Goal: Information Seeking & Learning: Learn about a topic

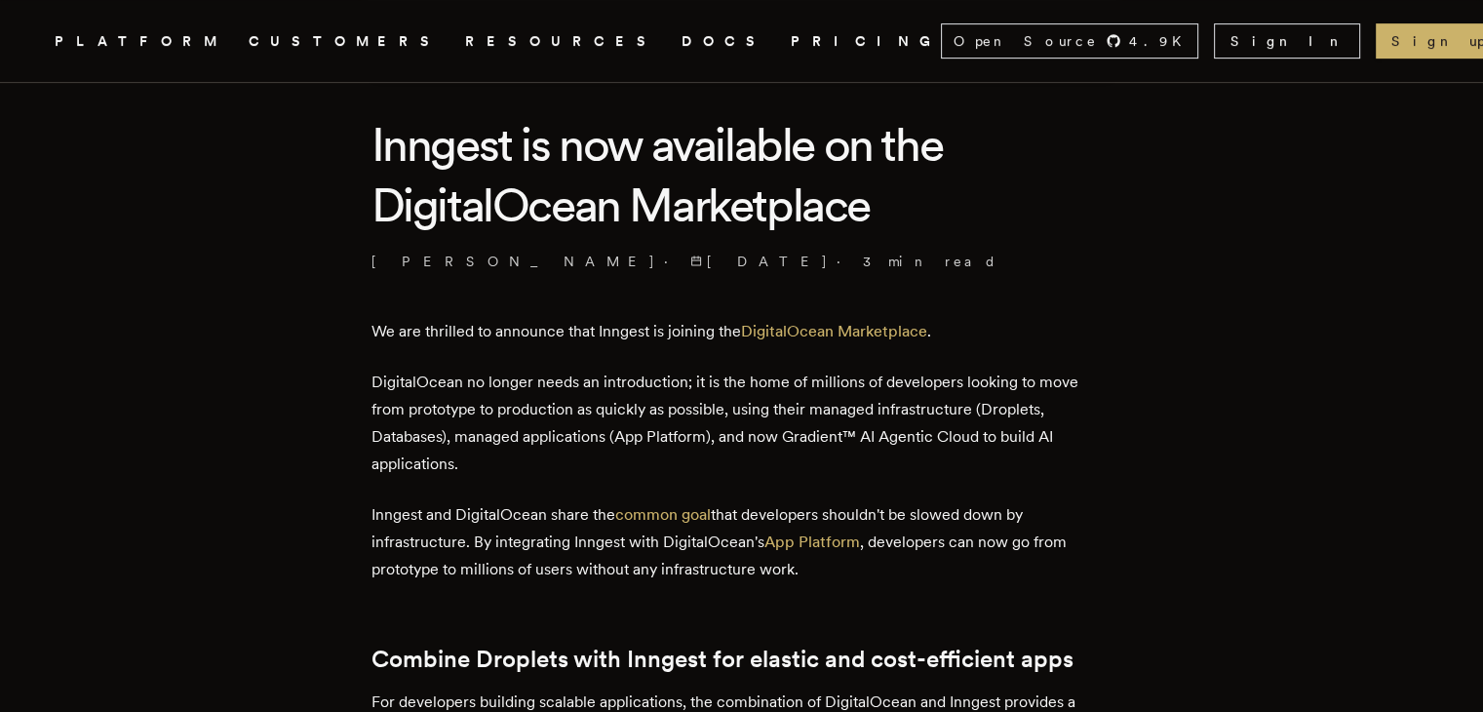
scroll to position [503, 0]
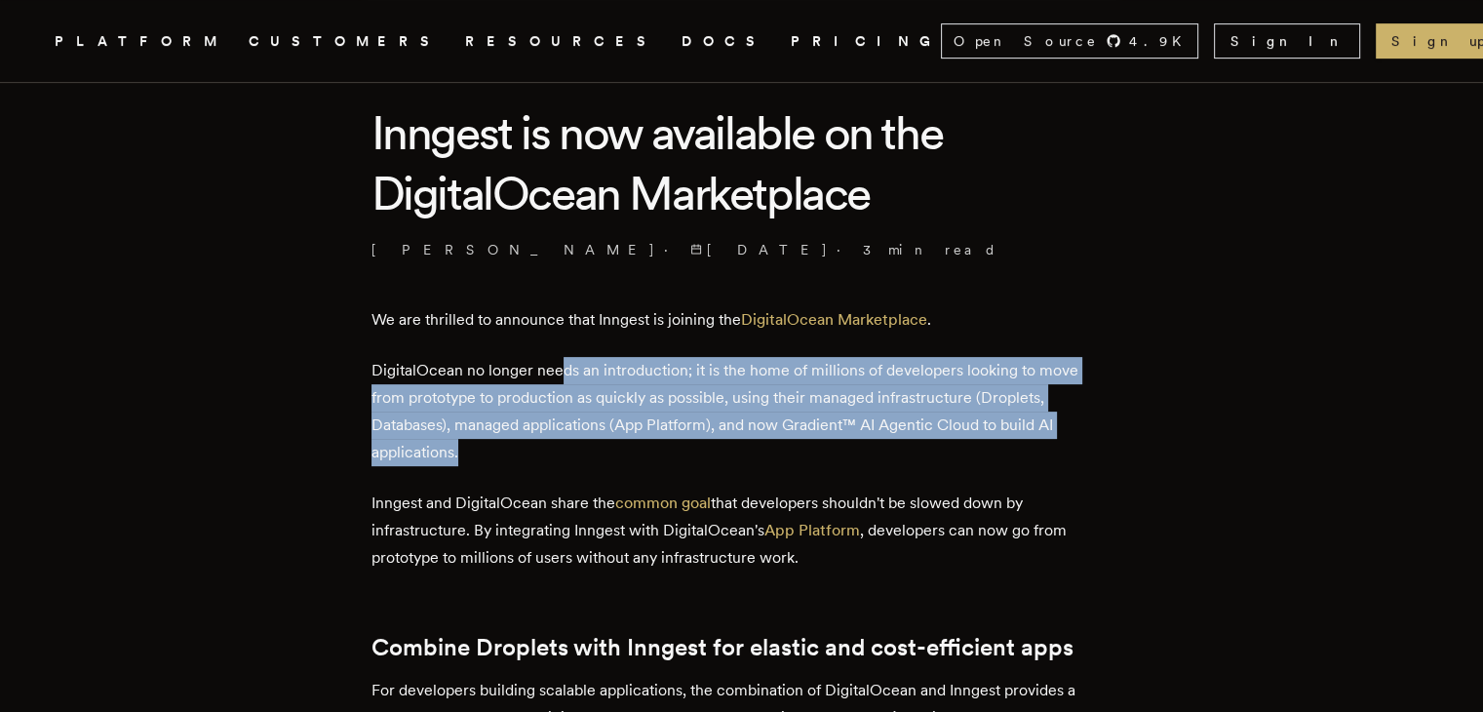
drag, startPoint x: 570, startPoint y: 368, endPoint x: 589, endPoint y: 453, distance: 87.8
click at [589, 453] on p "DigitalOcean no longer needs an introduction; it is the home of millions of dev…" at bounding box center [742, 411] width 741 height 109
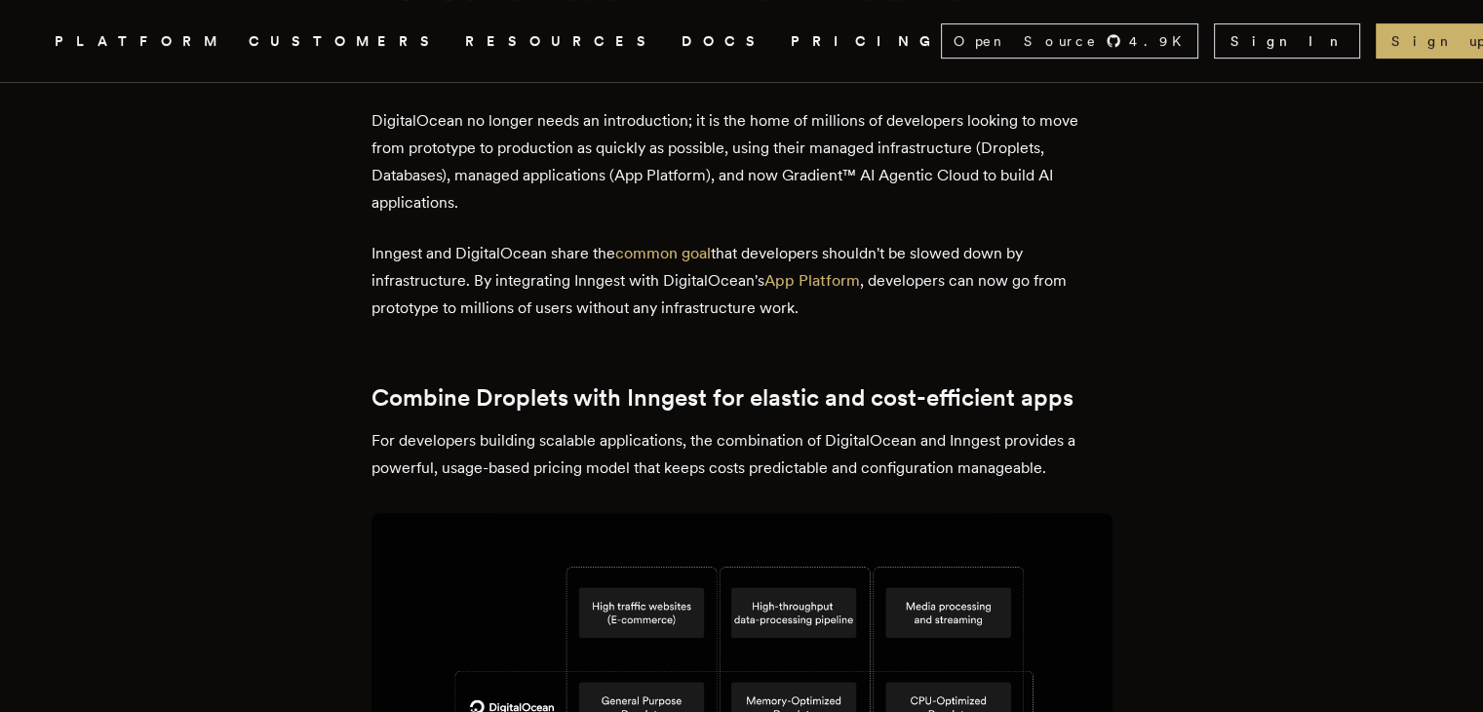
scroll to position [753, 0]
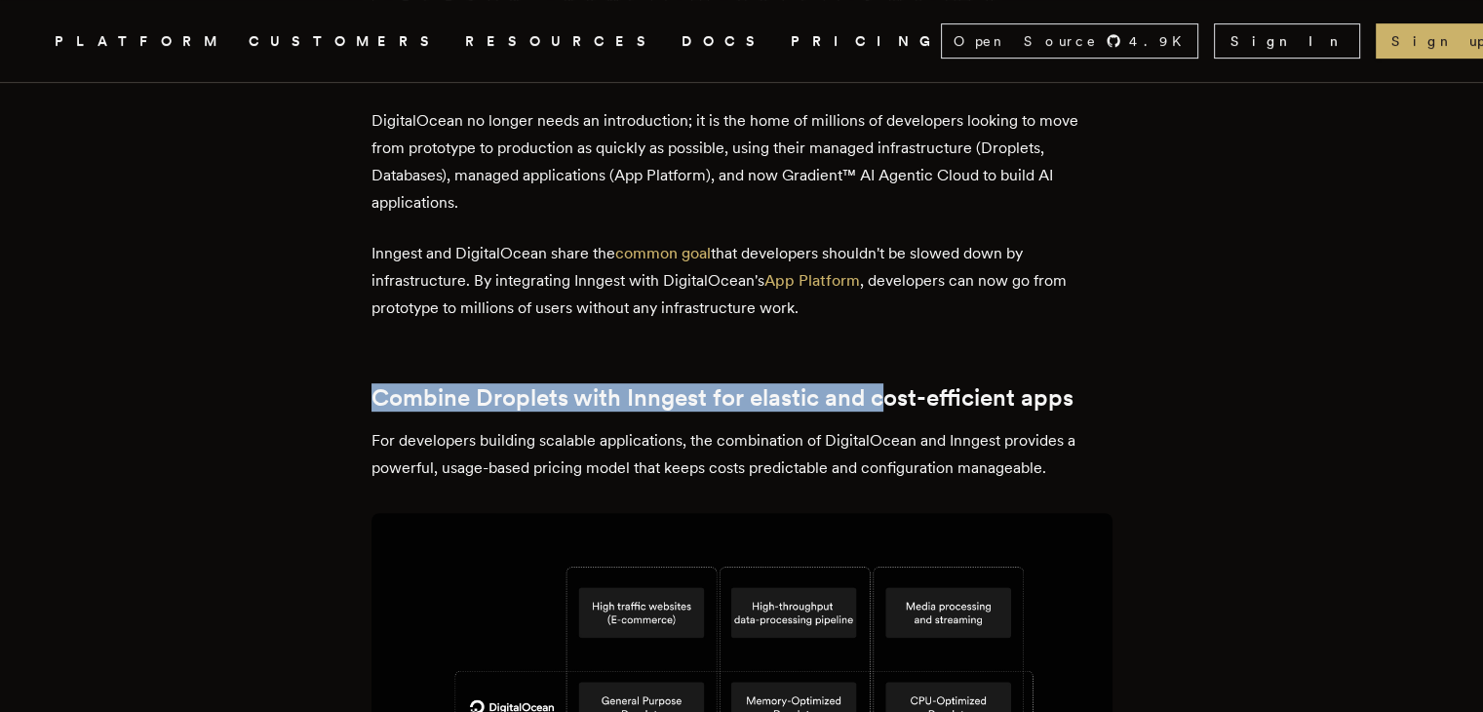
drag, startPoint x: 383, startPoint y: 404, endPoint x: 888, endPoint y: 388, distance: 505.3
click at [888, 388] on h2 "Combine Droplets with Inngest for elastic and cost-efficient apps" at bounding box center [742, 397] width 741 height 27
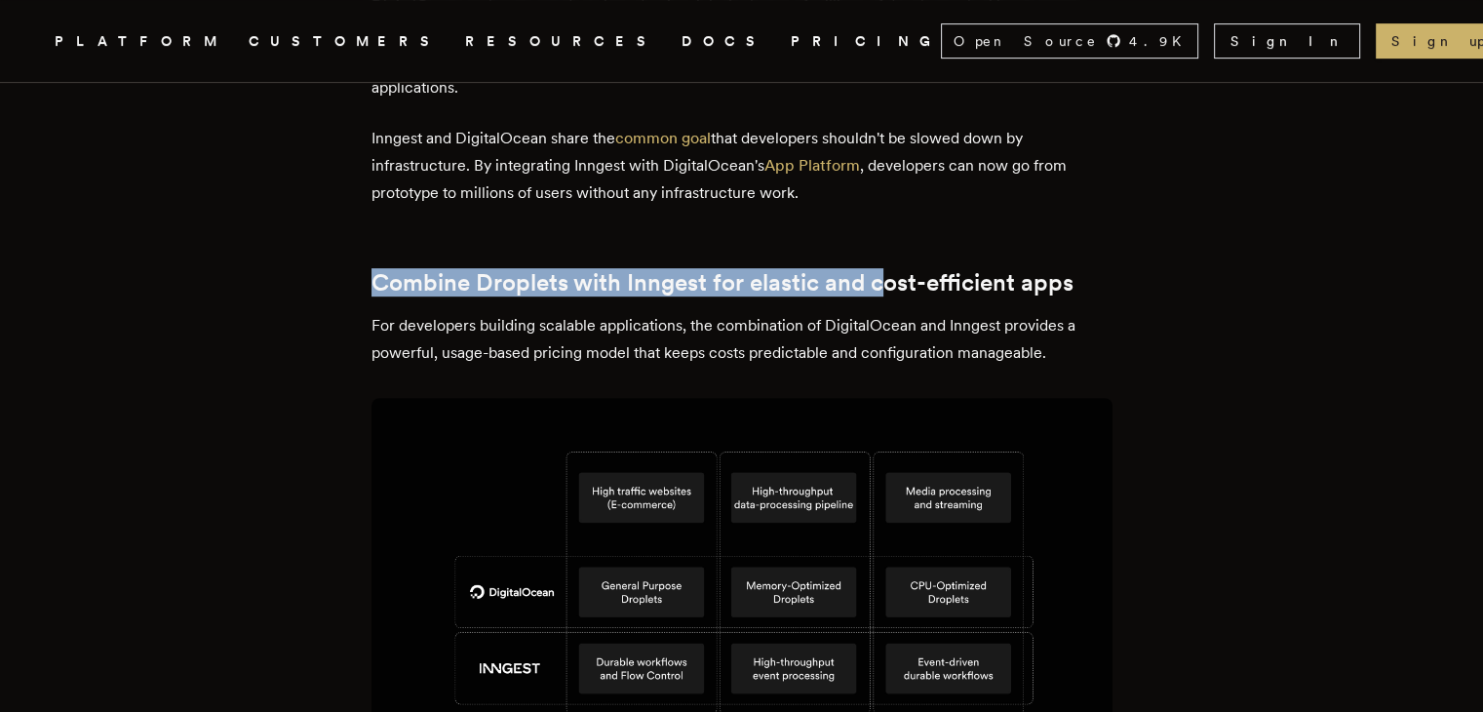
scroll to position [870, 0]
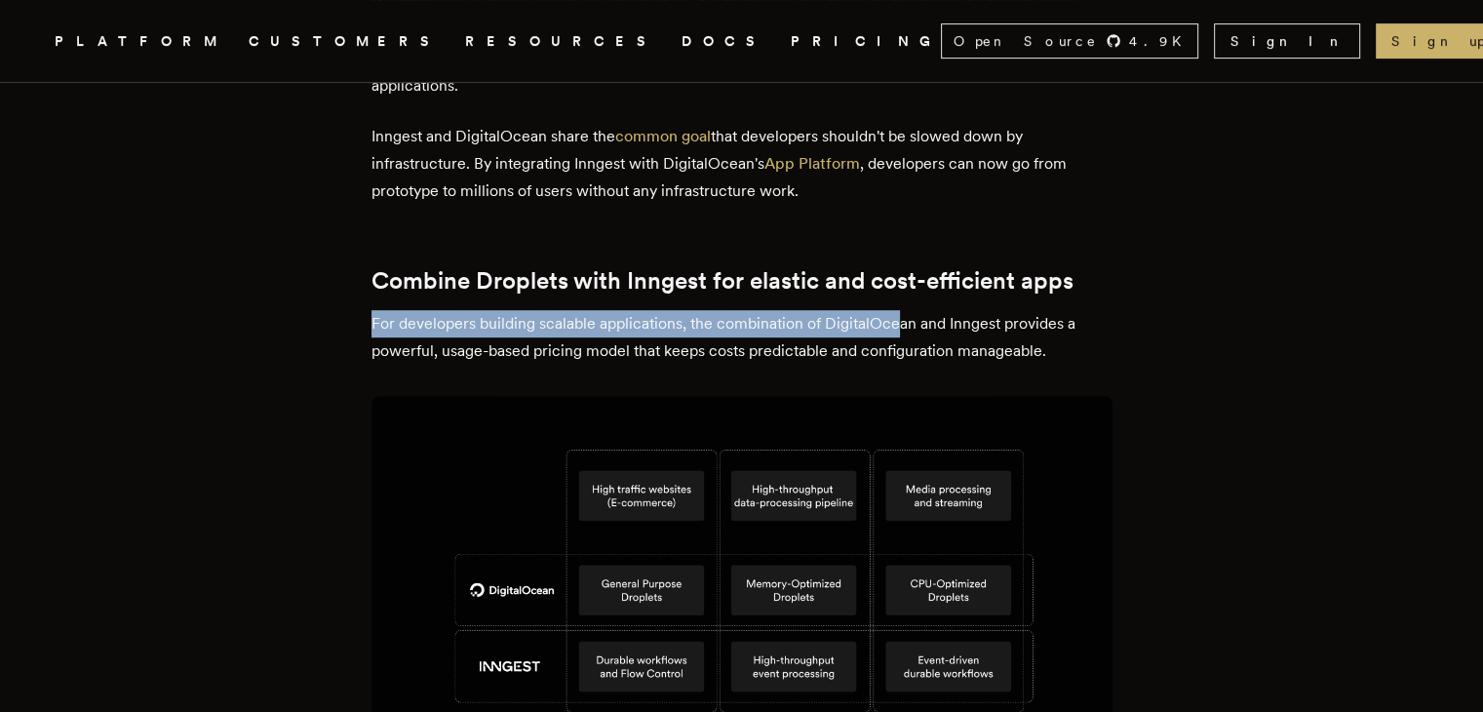
drag, startPoint x: 380, startPoint y: 322, endPoint x: 906, endPoint y: 331, distance: 525.6
click at [906, 331] on p "For developers building scalable applications, the combination of DigitalOcean …" at bounding box center [742, 337] width 741 height 55
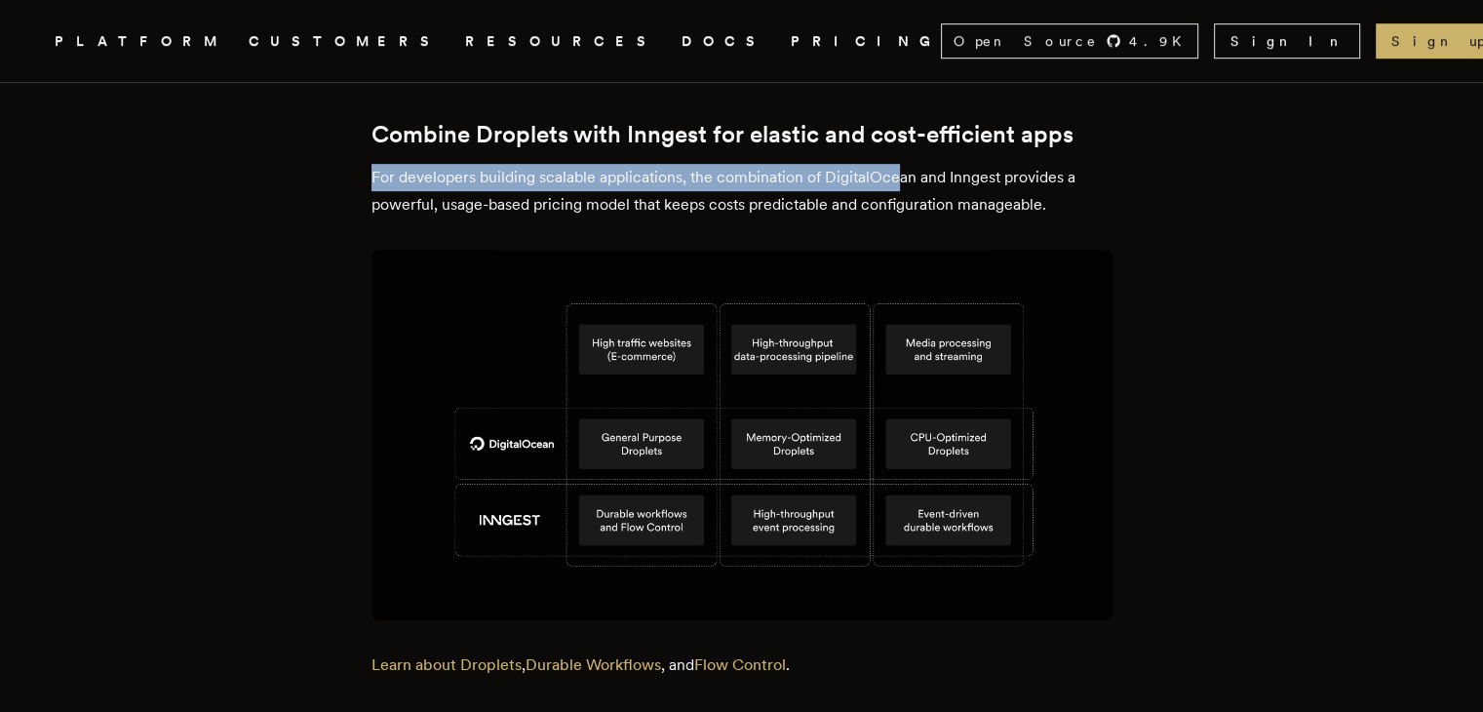
scroll to position [1018, 0]
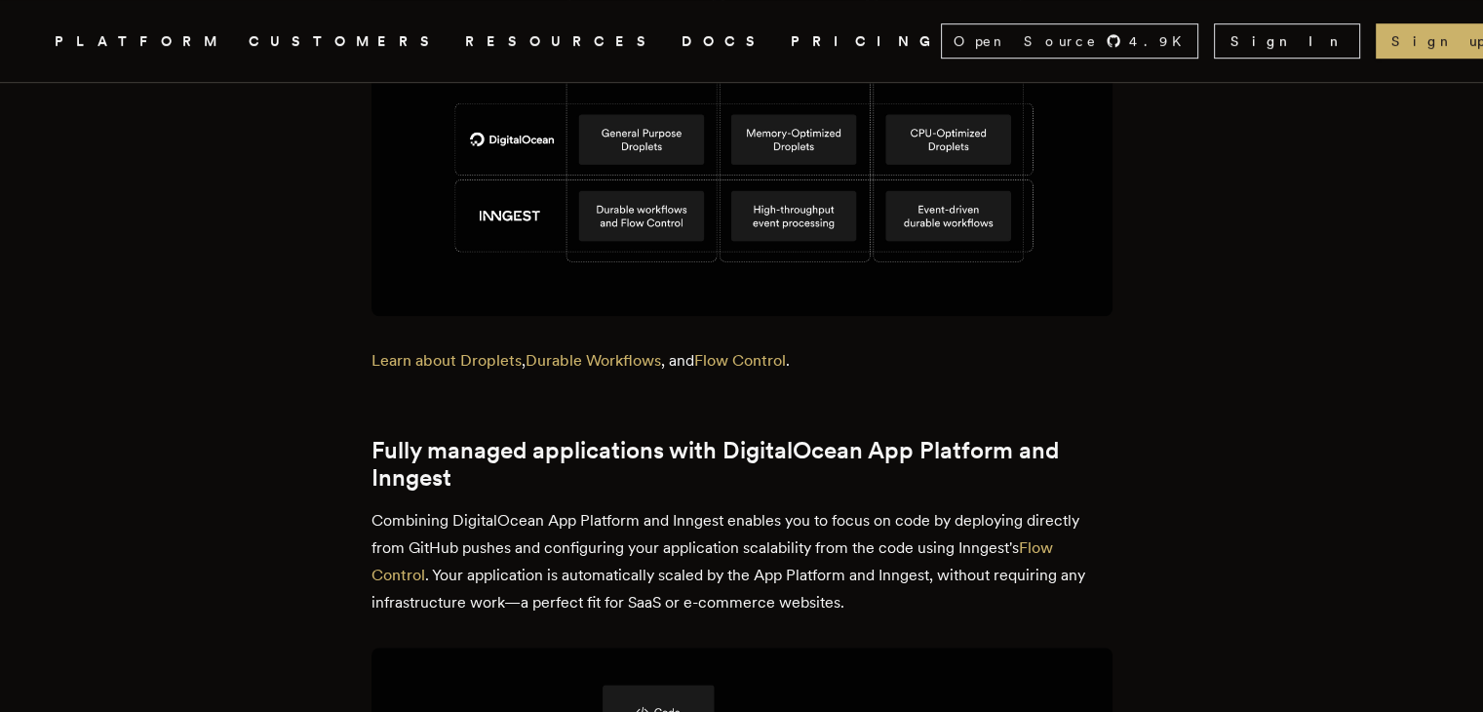
scroll to position [1351, 0]
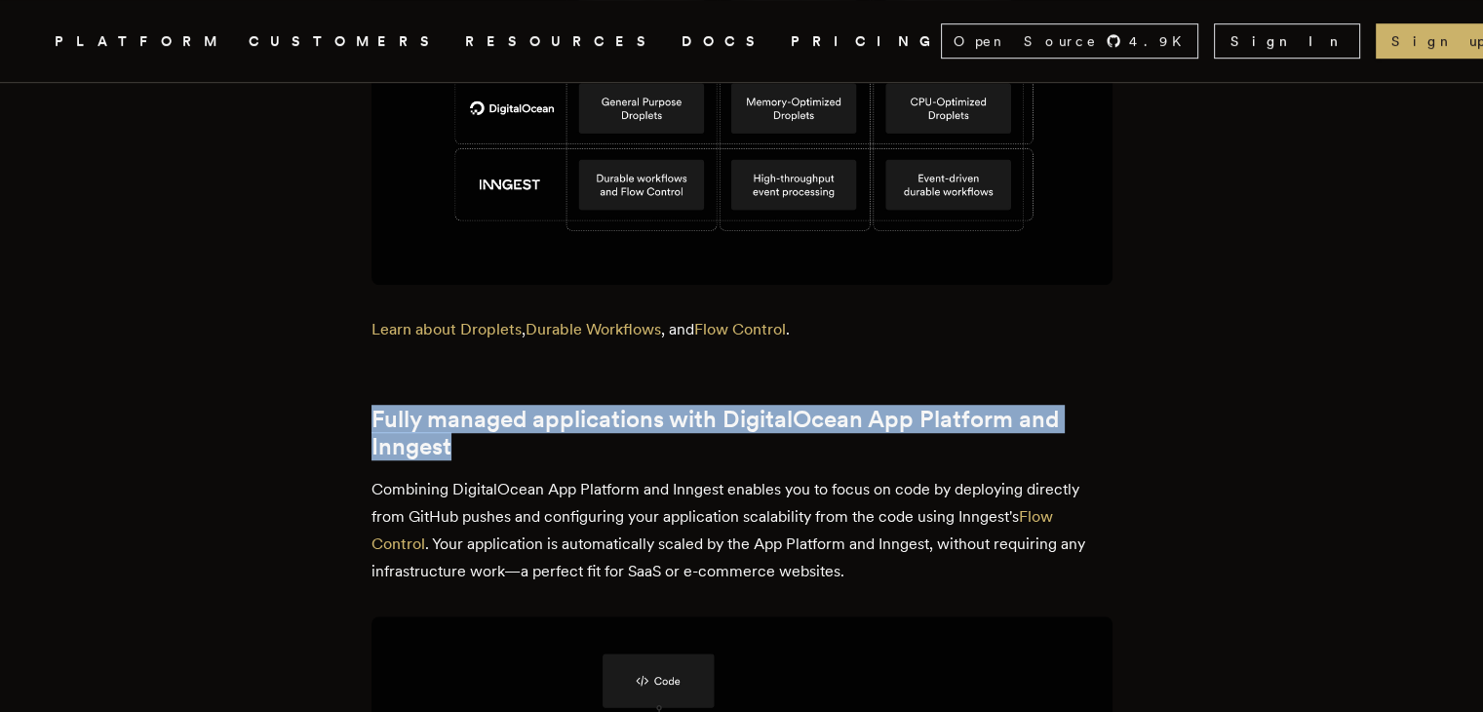
drag, startPoint x: 371, startPoint y: 419, endPoint x: 833, endPoint y: 435, distance: 462.5
click at [833, 435] on h2 "Fully managed applications with DigitalOcean App Platform and Inngest" at bounding box center [742, 433] width 741 height 55
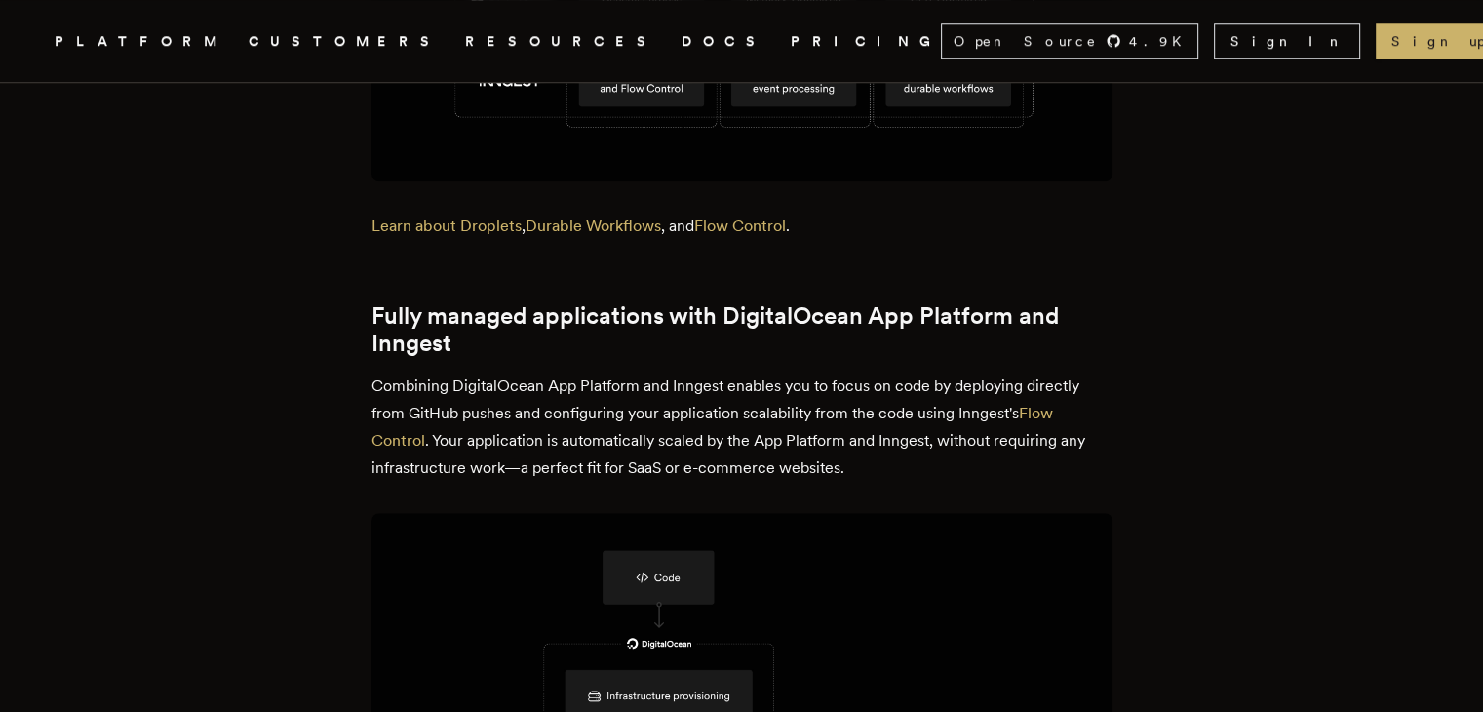
scroll to position [1459, 0]
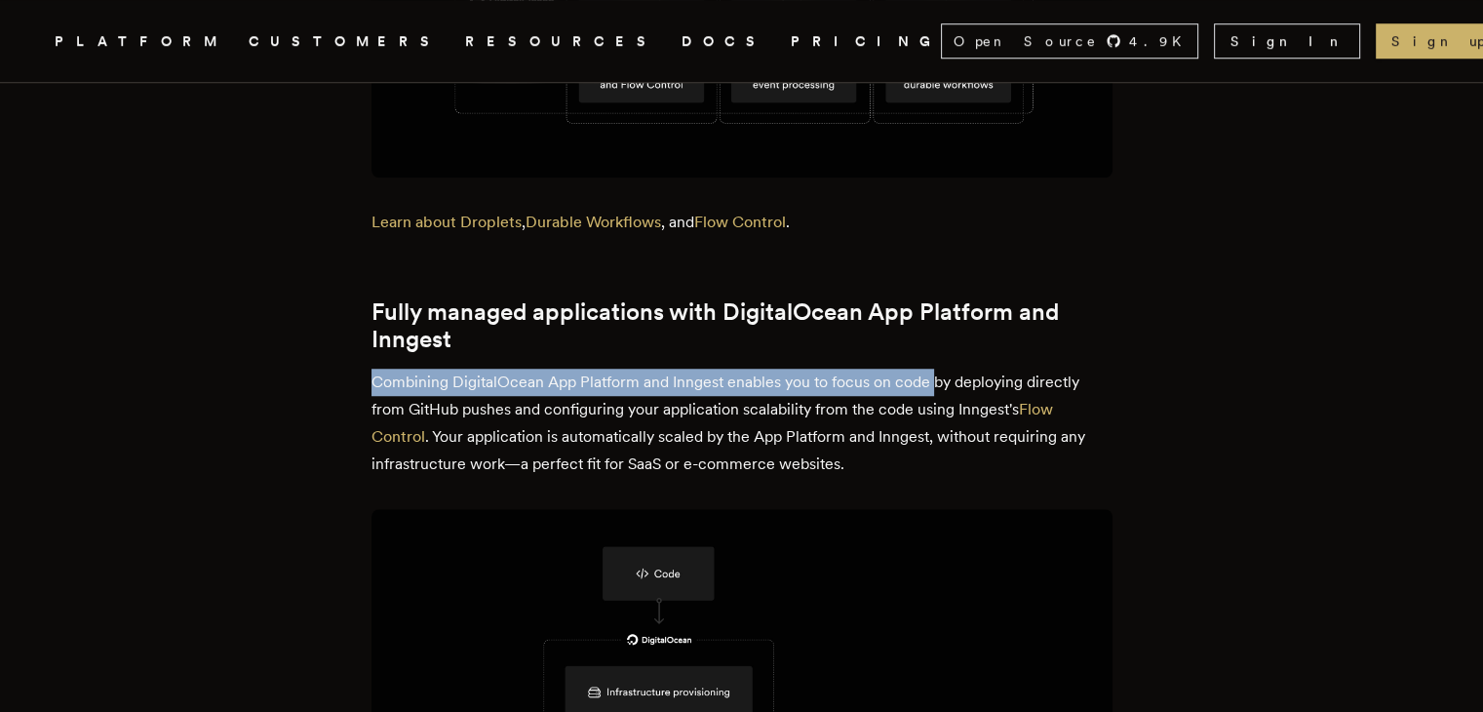
drag, startPoint x: 368, startPoint y: 373, endPoint x: 946, endPoint y: 369, distance: 578.2
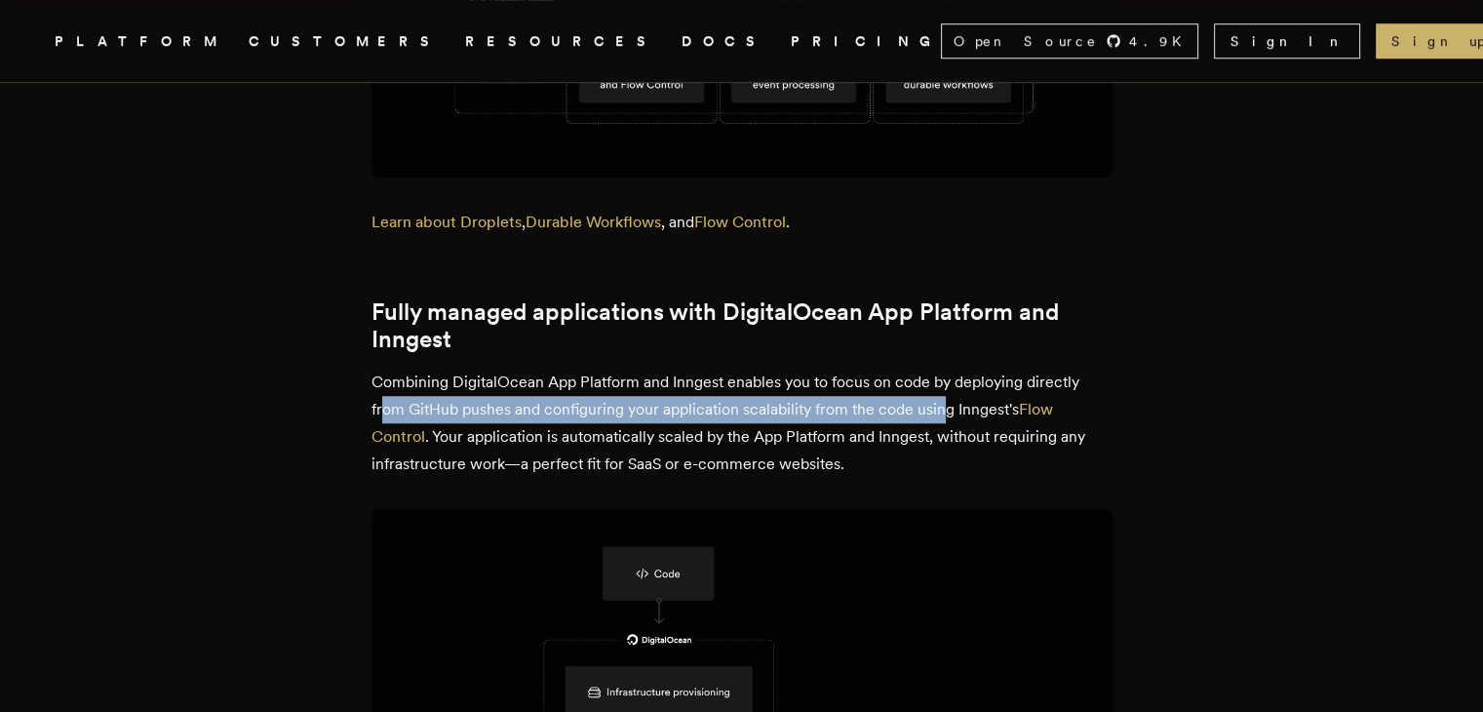
drag, startPoint x: 391, startPoint y: 401, endPoint x: 954, endPoint y: 394, distance: 562.7
click at [954, 394] on p "Combining DigitalOcean App Platform and Inngest enables you to focus on code by…" at bounding box center [742, 423] width 741 height 109
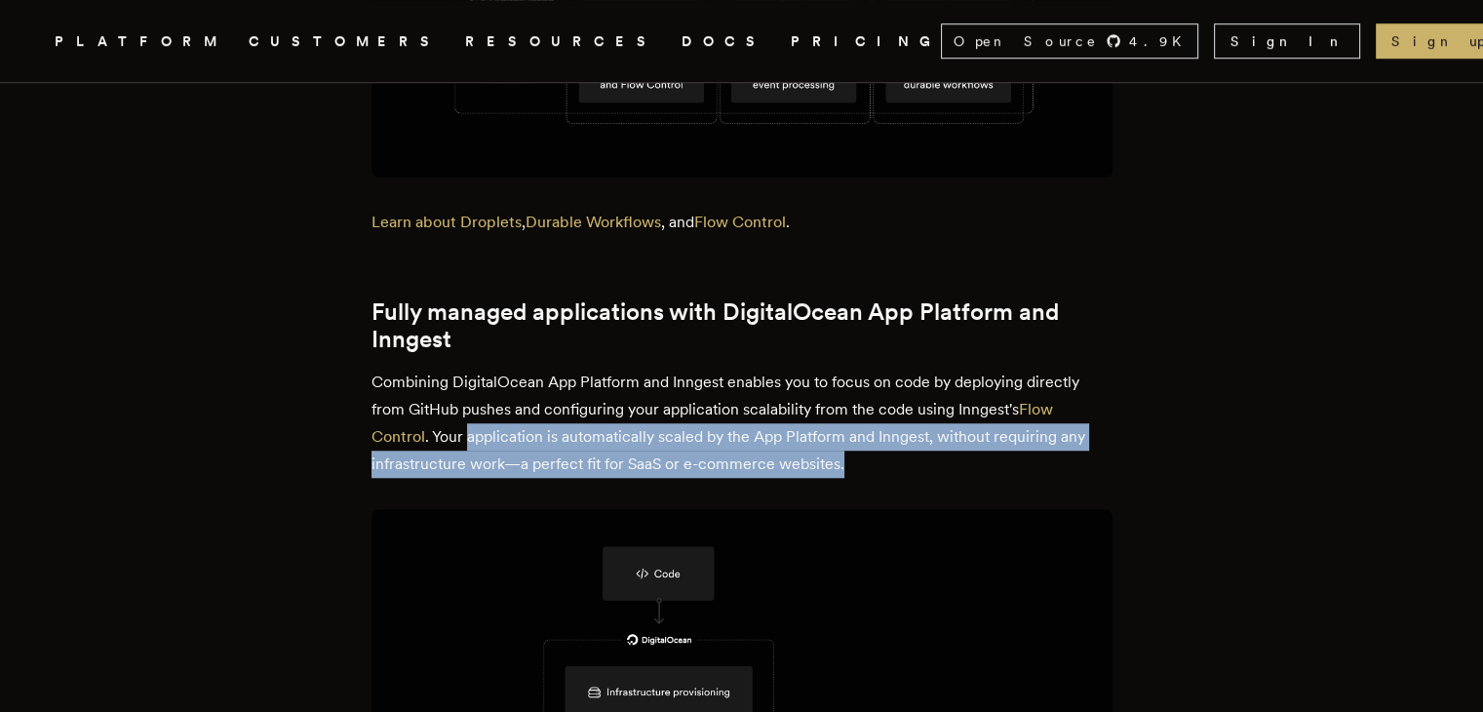
drag, startPoint x: 476, startPoint y: 430, endPoint x: 954, endPoint y: 449, distance: 478.2
click at [954, 449] on p "Combining DigitalOcean App Platform and Inngest enables you to focus on code by…" at bounding box center [742, 423] width 741 height 109
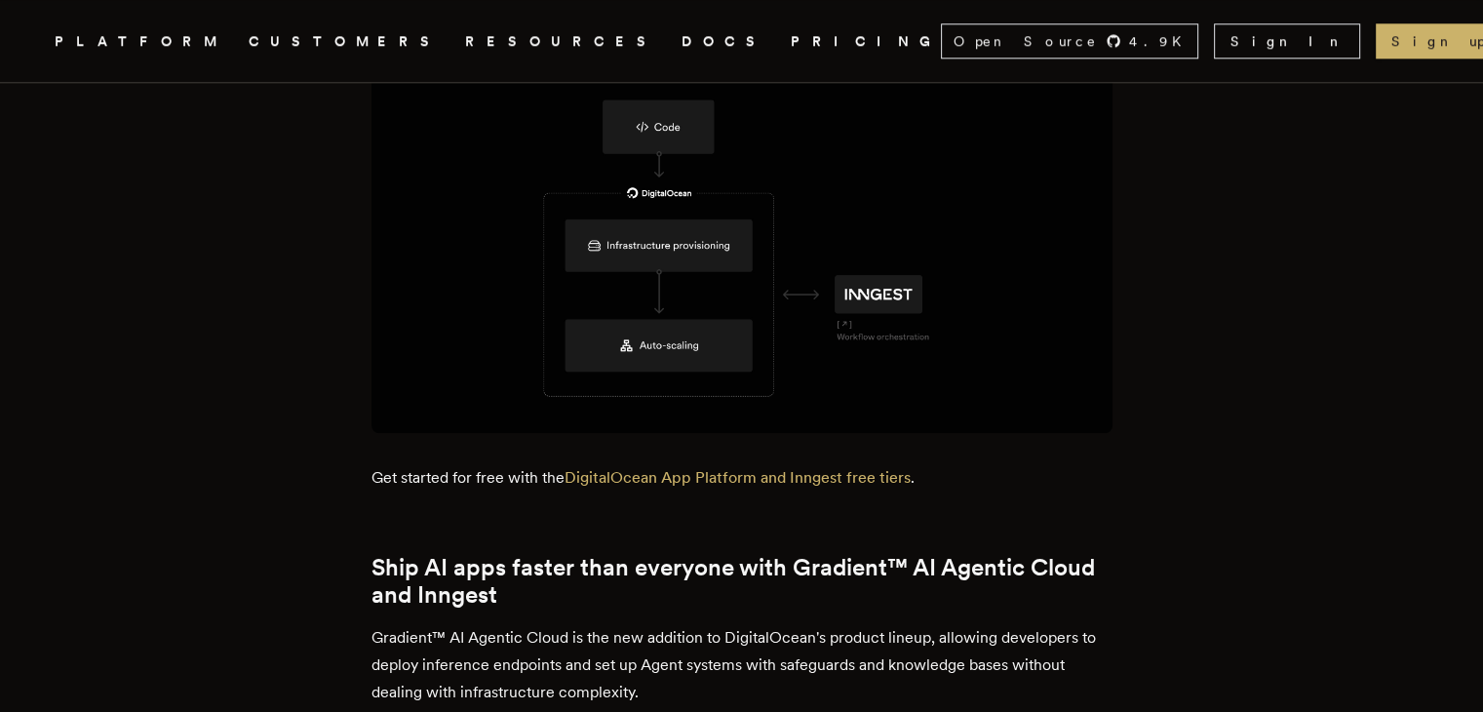
scroll to position [1906, 0]
click at [644, 467] on link "DigitalOcean App Platform and Inngest free tiers" at bounding box center [738, 476] width 346 height 19
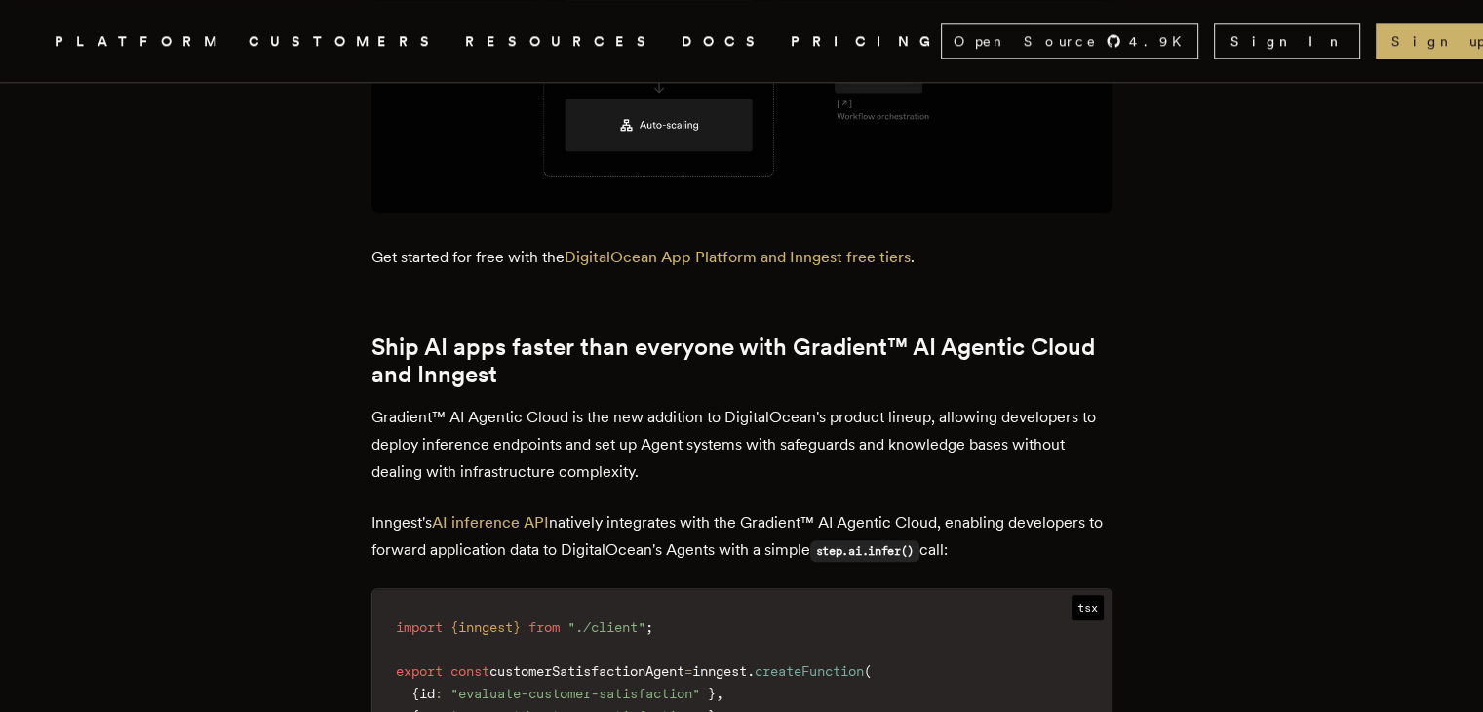
scroll to position [2137, 0]
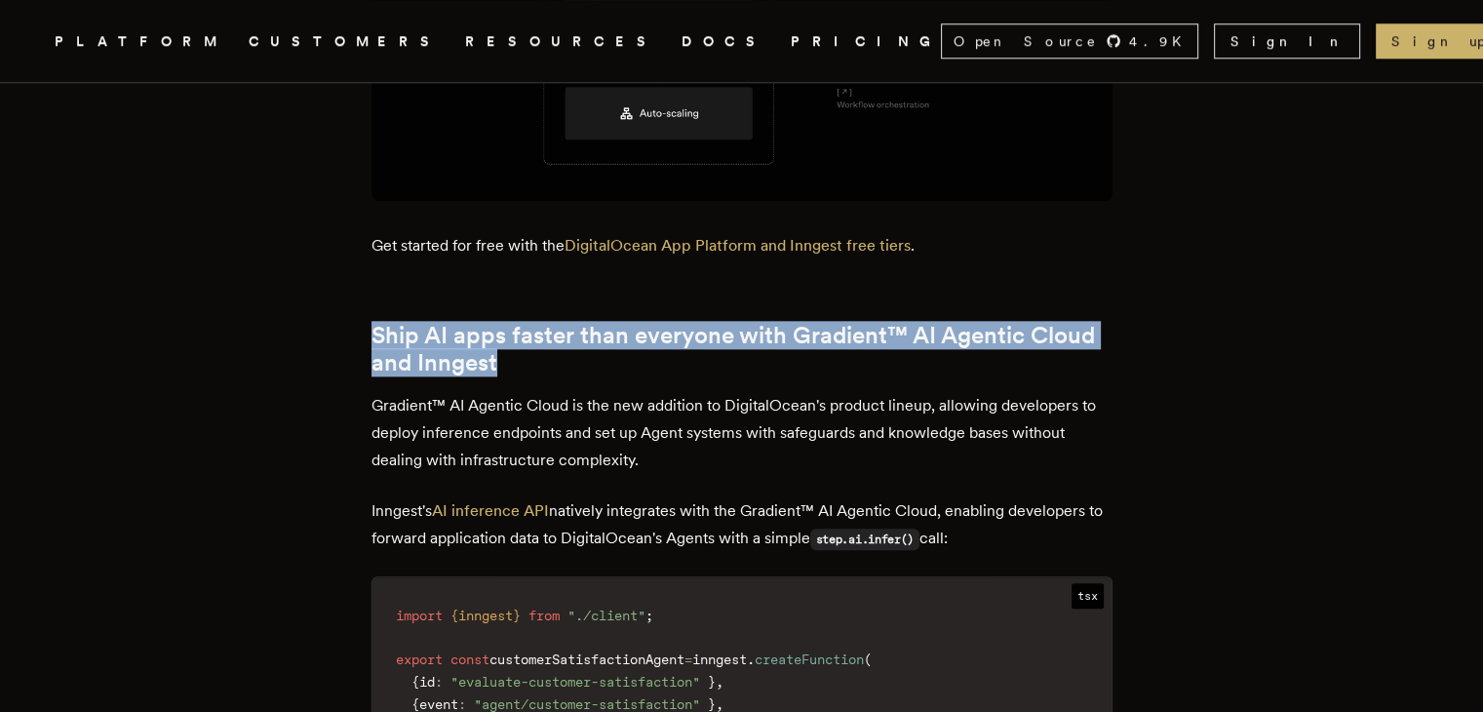
drag, startPoint x: 382, startPoint y: 318, endPoint x: 828, endPoint y: 344, distance: 446.4
click at [828, 344] on h2 "Ship AI apps faster than everyone with Gradient™ AI Agentic Cloud and Inngest" at bounding box center [742, 349] width 741 height 55
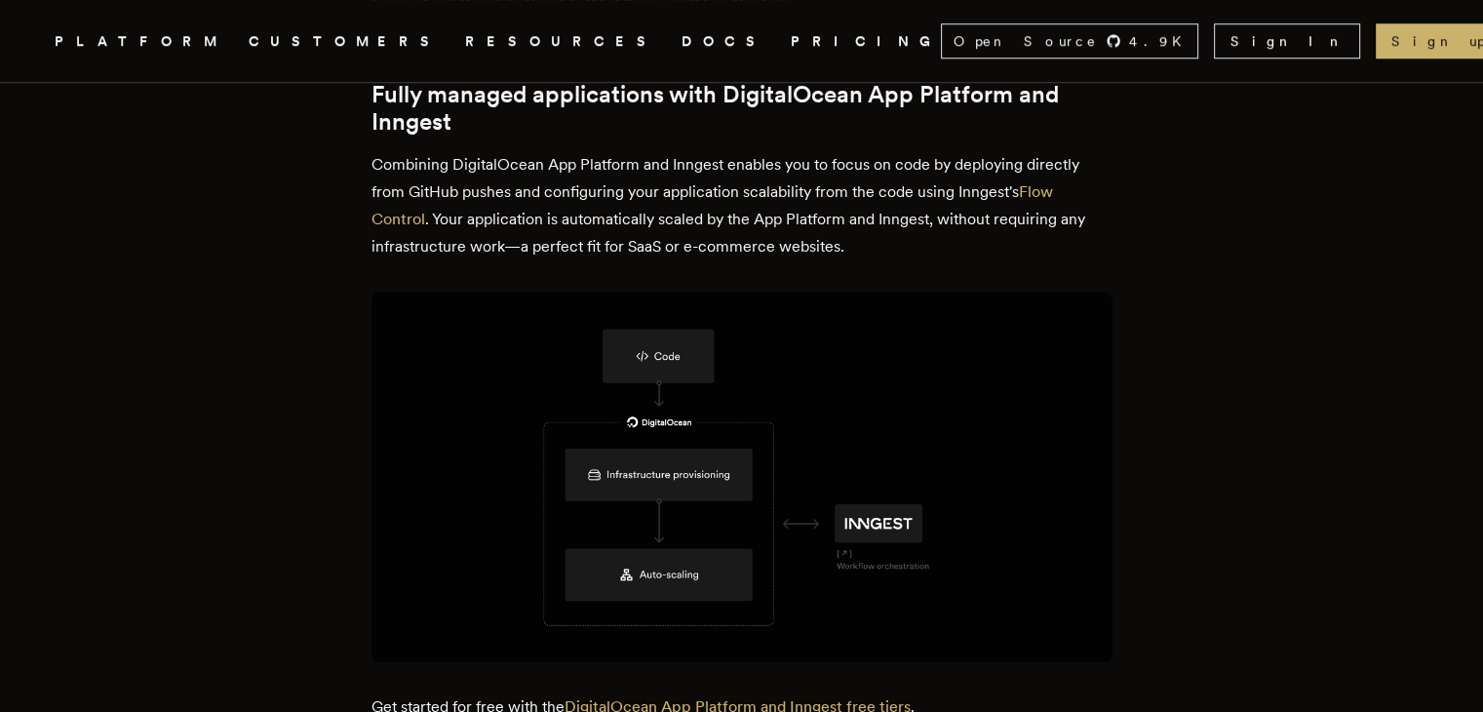
scroll to position [1663, 0]
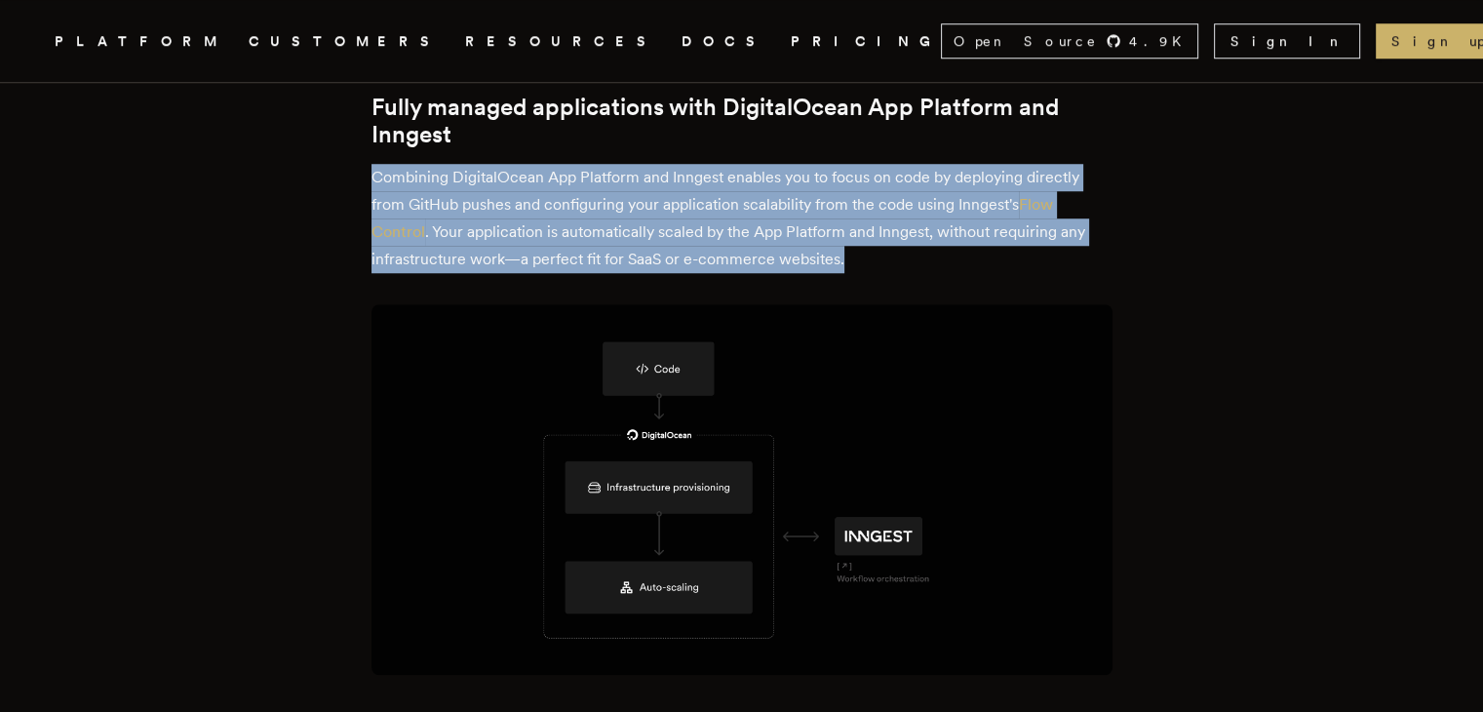
drag, startPoint x: 378, startPoint y: 161, endPoint x: 856, endPoint y: 242, distance: 484.6
click at [856, 242] on p "Combining DigitalOcean App Platform and Inngest enables you to focus on code by…" at bounding box center [742, 218] width 741 height 109
copy p "Combining DigitalOcean App Platform and Inngest enables you to focus on code by…"
click at [856, 242] on p "Combining DigitalOcean App Platform and Inngest enables you to focus on code by…" at bounding box center [742, 218] width 741 height 109
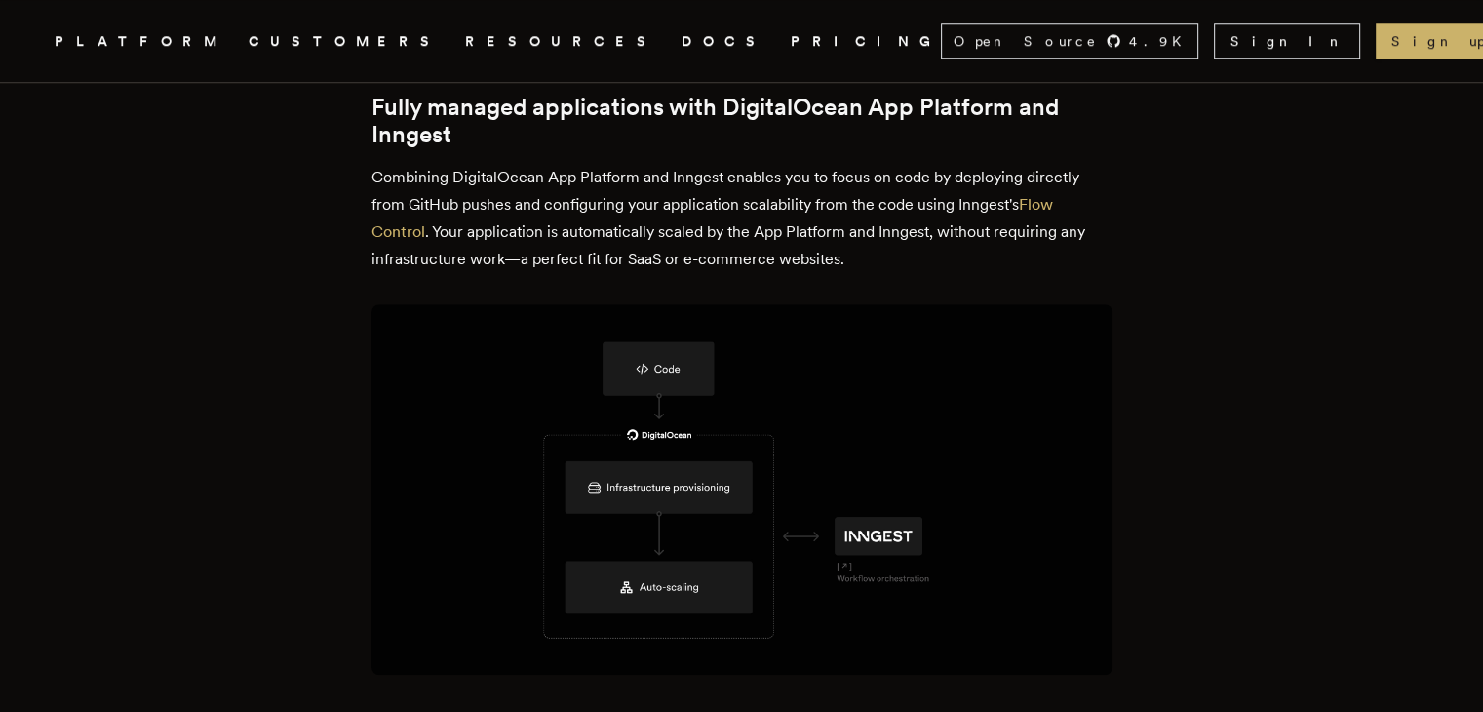
click at [1191, 587] on article "Inngest is now available on the DigitalOcean Marketplace Charly Poly · [DATE] ·…" at bounding box center [741, 681] width 1327 height 4444
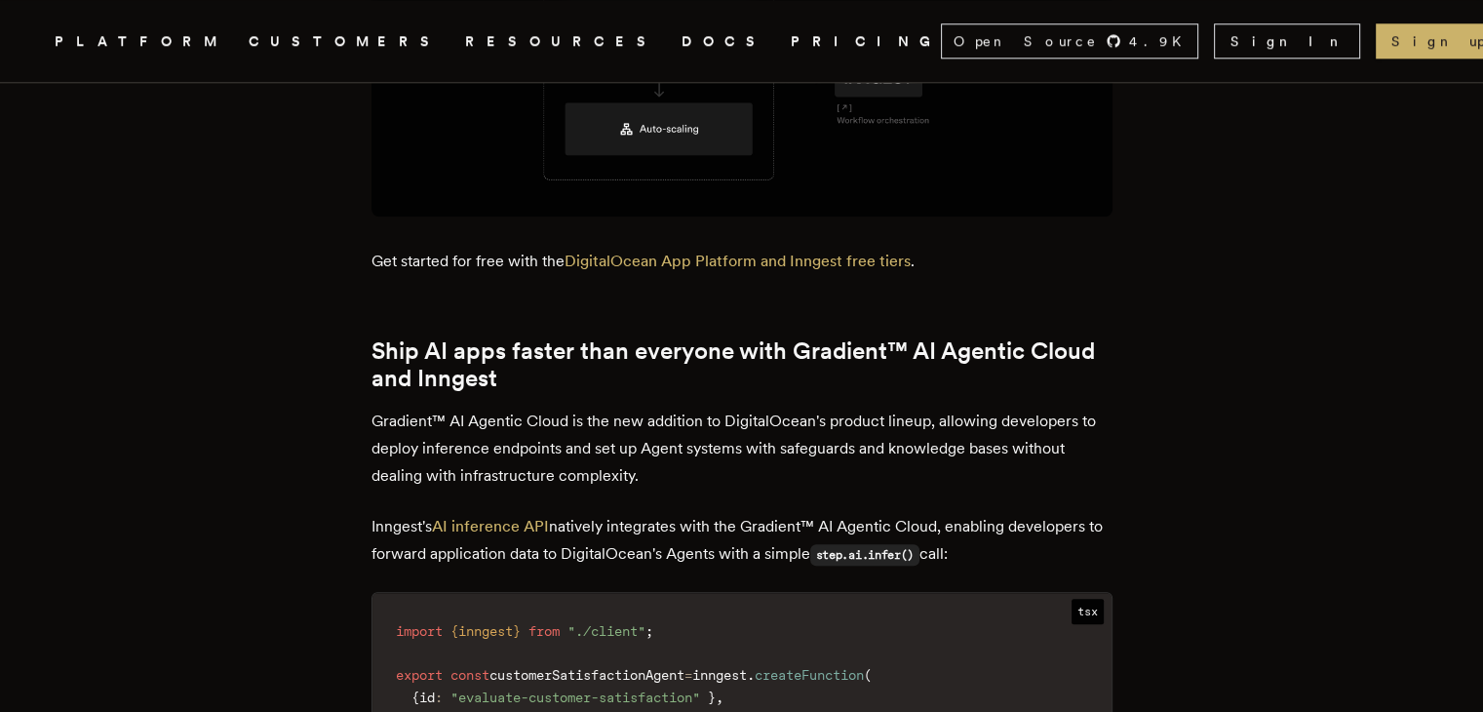
scroll to position [2125, 0]
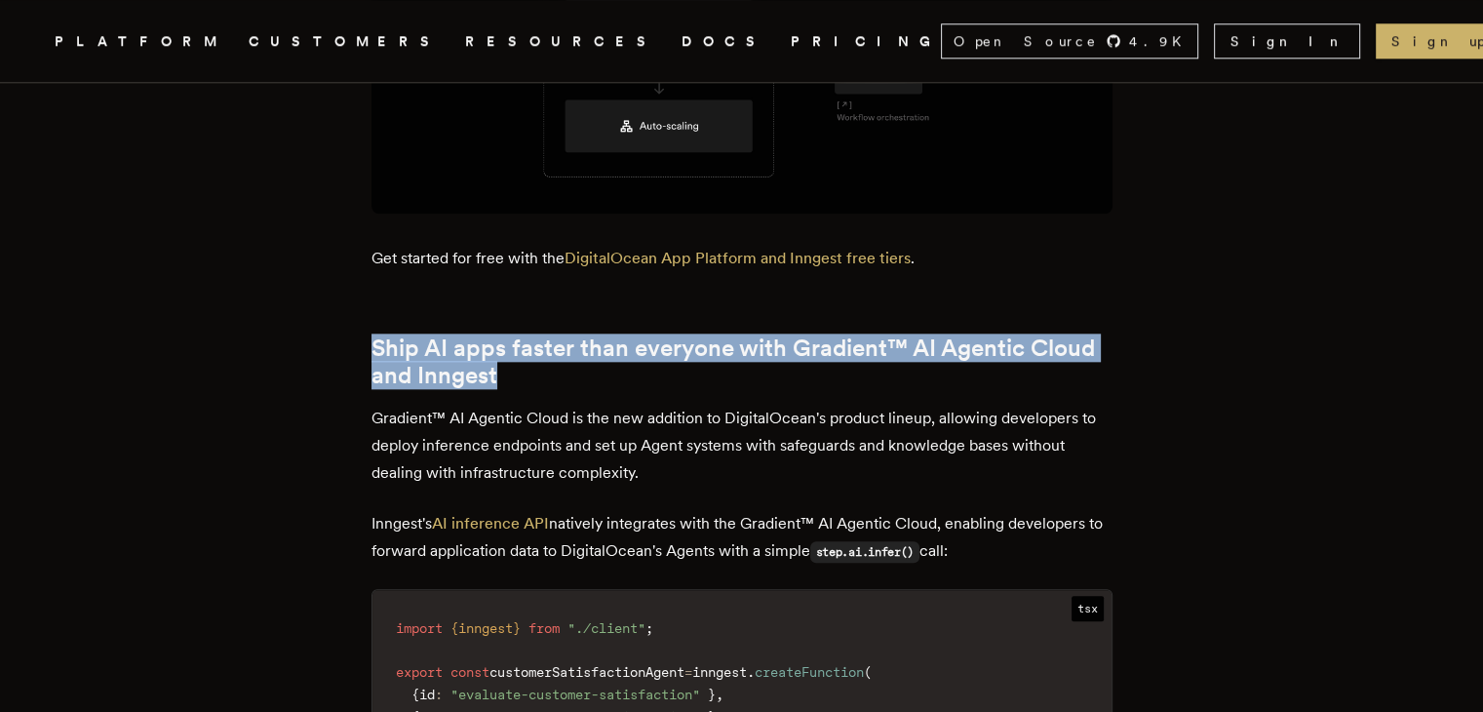
drag, startPoint x: 382, startPoint y: 329, endPoint x: 686, endPoint y: 356, distance: 305.4
click at [686, 356] on h2 "Ship AI apps faster than everyone with Gradient™ AI Agentic Cloud and Inngest" at bounding box center [742, 361] width 741 height 55
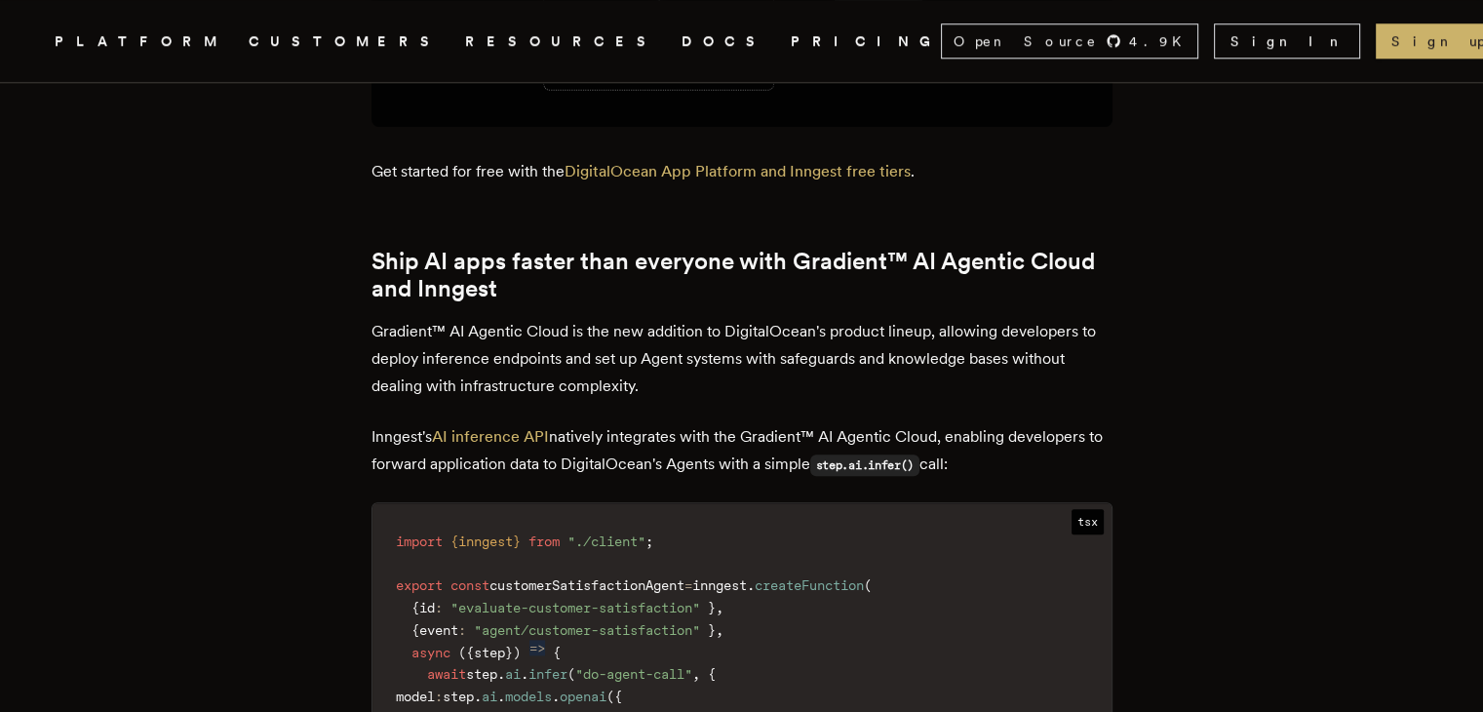
scroll to position [2211, 0]
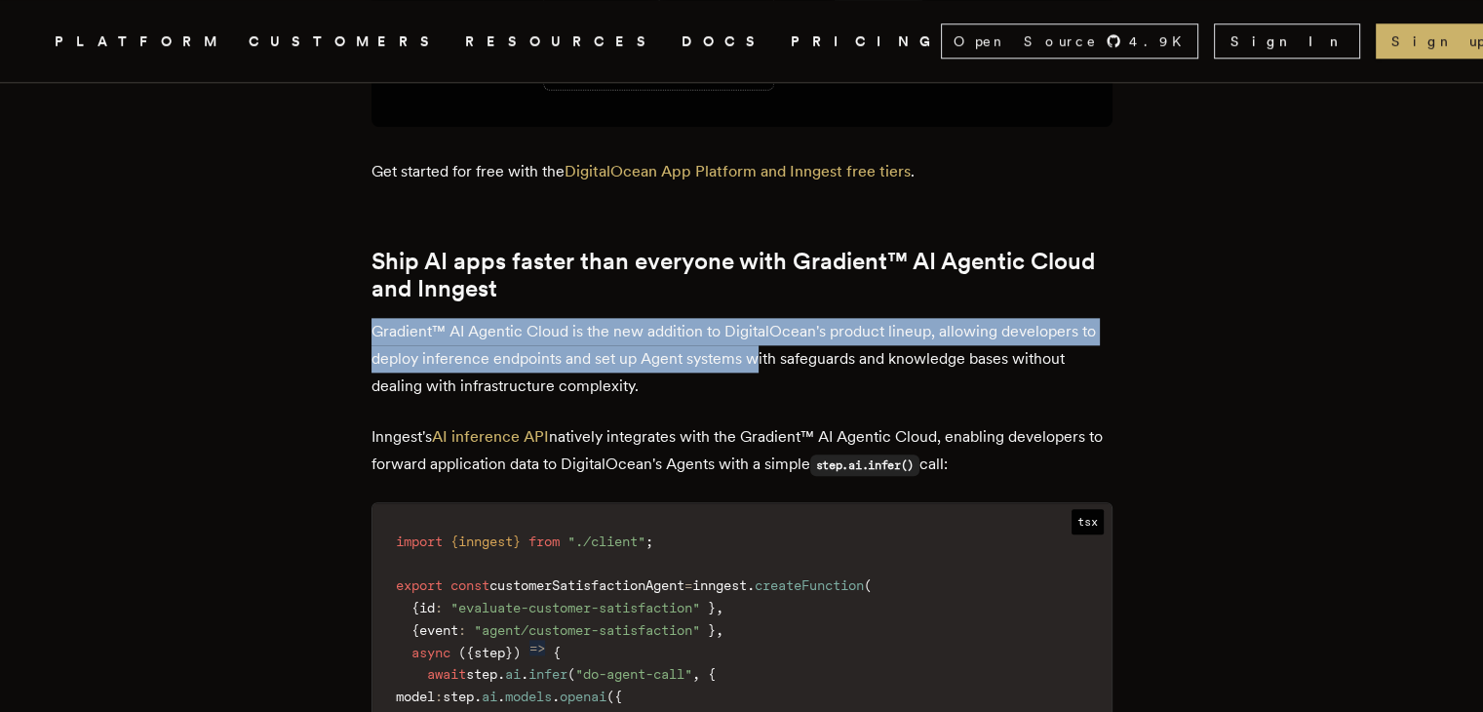
drag, startPoint x: 377, startPoint y: 317, endPoint x: 763, endPoint y: 344, distance: 387.1
click at [763, 344] on main "Inngest is now available on the DigitalOcean Marketplace Charly Poly · [DATE] ·…" at bounding box center [742, 133] width 780 height 4444
click at [421, 340] on p "Gradient™ AI Agentic Cloud is the new addition to DigitalOcean's product lineup…" at bounding box center [742, 359] width 741 height 82
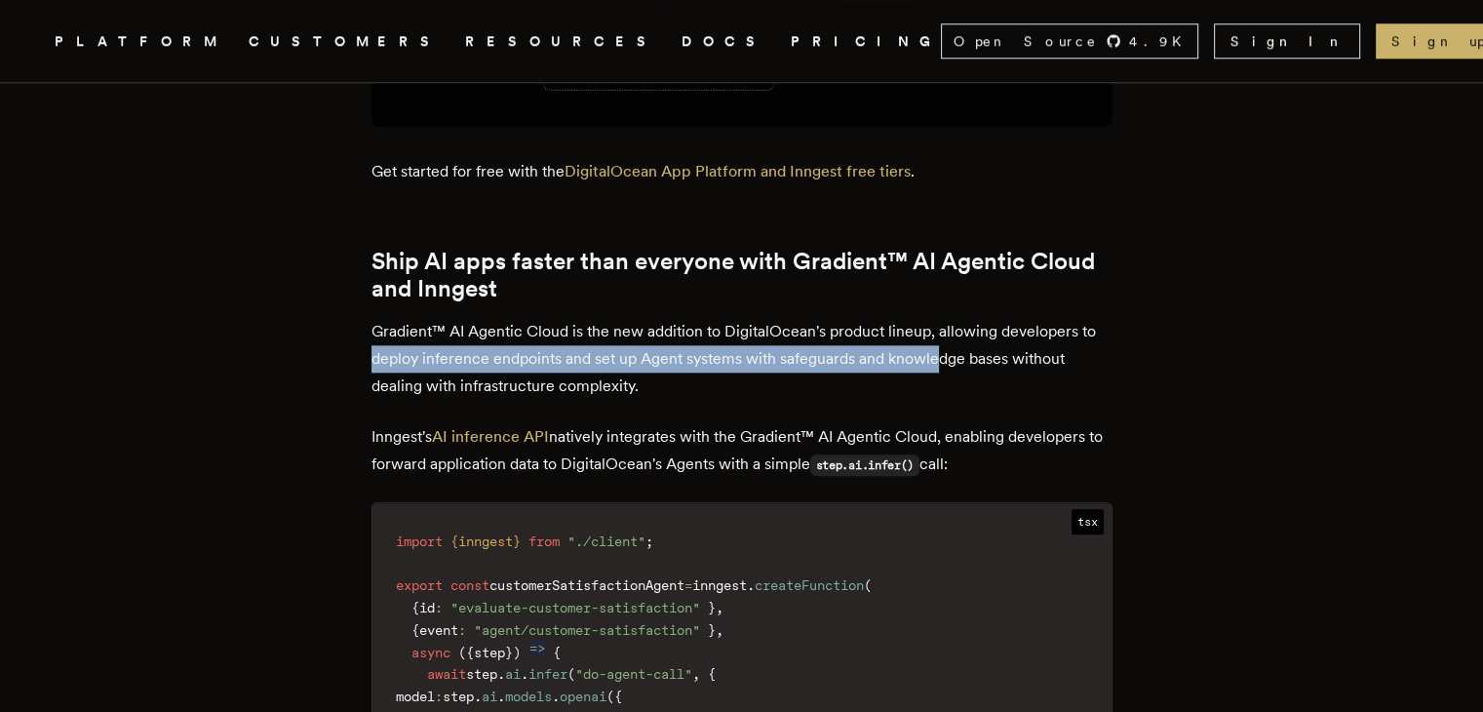
drag, startPoint x: 381, startPoint y: 344, endPoint x: 949, endPoint y: 352, distance: 567.6
click at [949, 352] on p "Gradient™ AI Agentic Cloud is the new addition to DigitalOcean's product lineup…" at bounding box center [742, 359] width 741 height 82
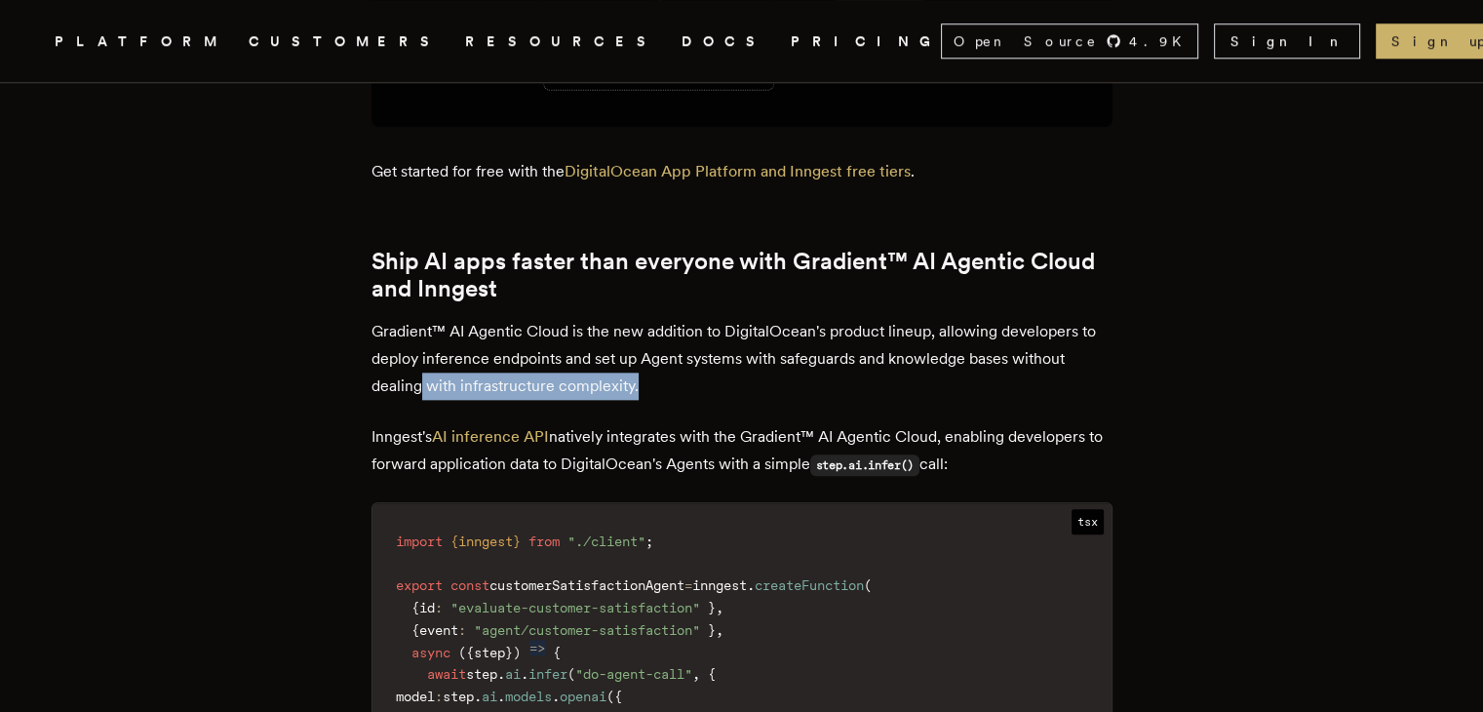
drag, startPoint x: 427, startPoint y: 379, endPoint x: 650, endPoint y: 368, distance: 223.6
click at [650, 368] on p "Gradient™ AI Agentic Cloud is the new addition to DigitalOcean's product lineup…" at bounding box center [742, 359] width 741 height 82
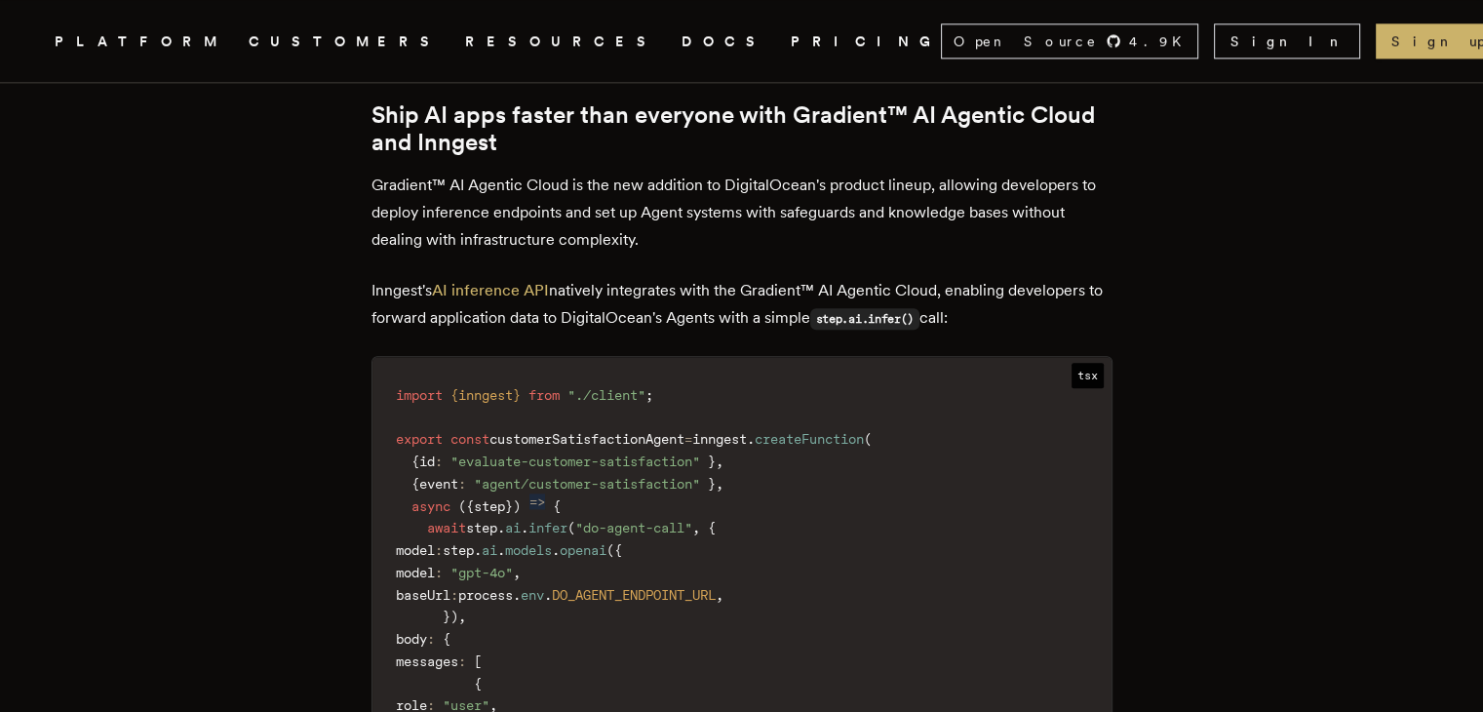
scroll to position [2362, 0]
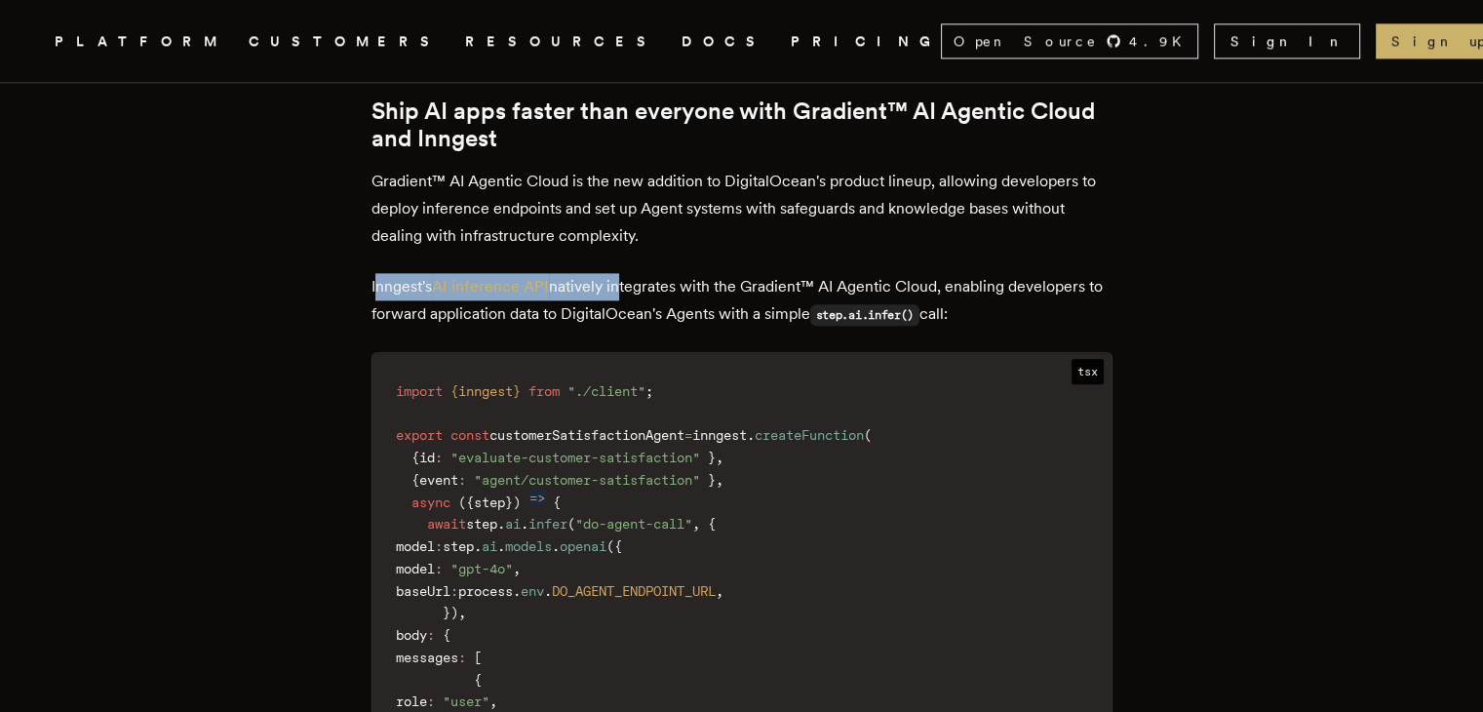
drag, startPoint x: 382, startPoint y: 270, endPoint x: 623, endPoint y: 269, distance: 240.8
click at [623, 273] on p "Inngest's AI inference API natively integrates with the Gradient™ AI Agentic Cl…" at bounding box center [742, 301] width 741 height 56
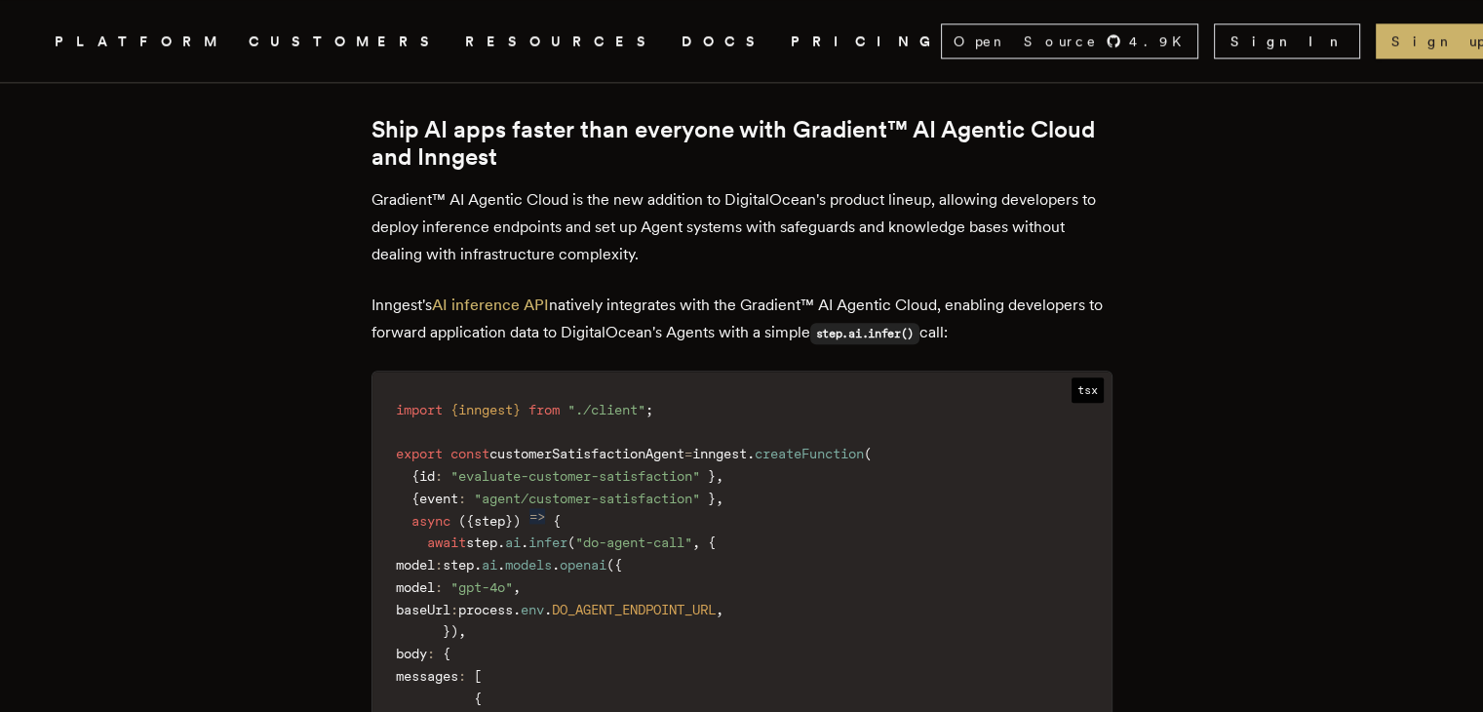
drag, startPoint x: 686, startPoint y: 296, endPoint x: 999, endPoint y: 305, distance: 313.1
click at [999, 305] on p "Inngest's AI inference API natively integrates with the Gradient™ AI Agentic Cl…" at bounding box center [742, 320] width 741 height 56
drag, startPoint x: 999, startPoint y: 305, endPoint x: 1016, endPoint y: 310, distance: 17.3
click at [1016, 310] on p "Inngest's AI inference API natively integrates with the Gradient™ AI Agentic Cl…" at bounding box center [742, 320] width 741 height 56
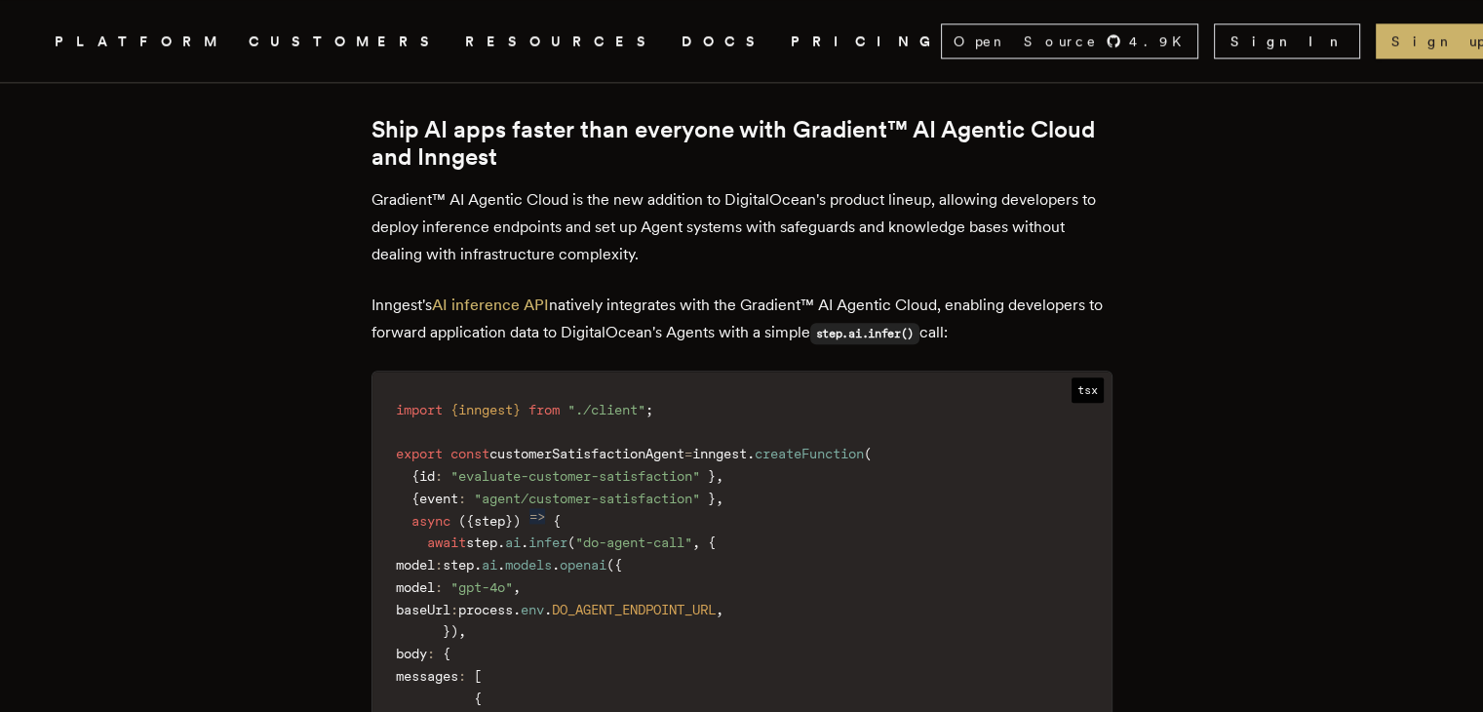
click at [1016, 310] on p "Inngest's AI inference API natively integrates with the Gradient™ AI Agentic Cl…" at bounding box center [742, 320] width 741 height 56
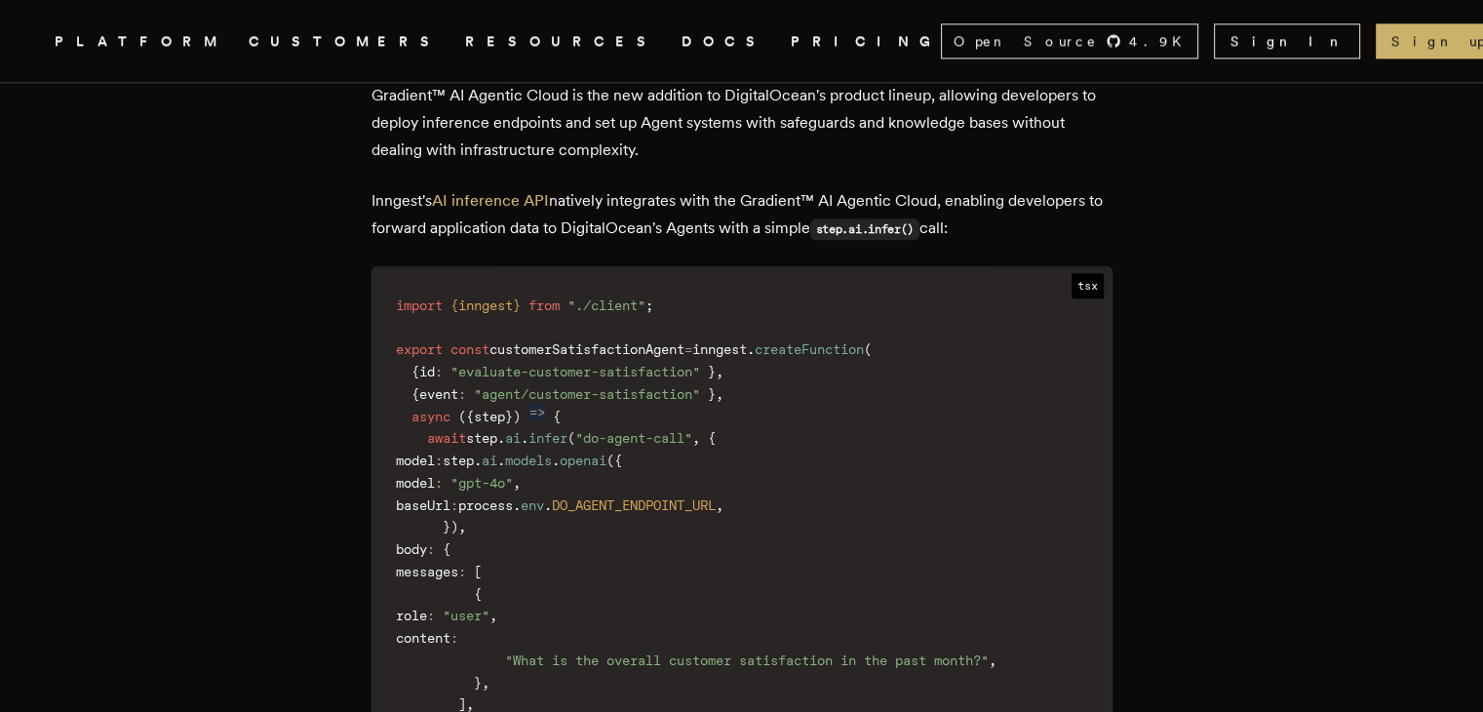
scroll to position [2465, 0]
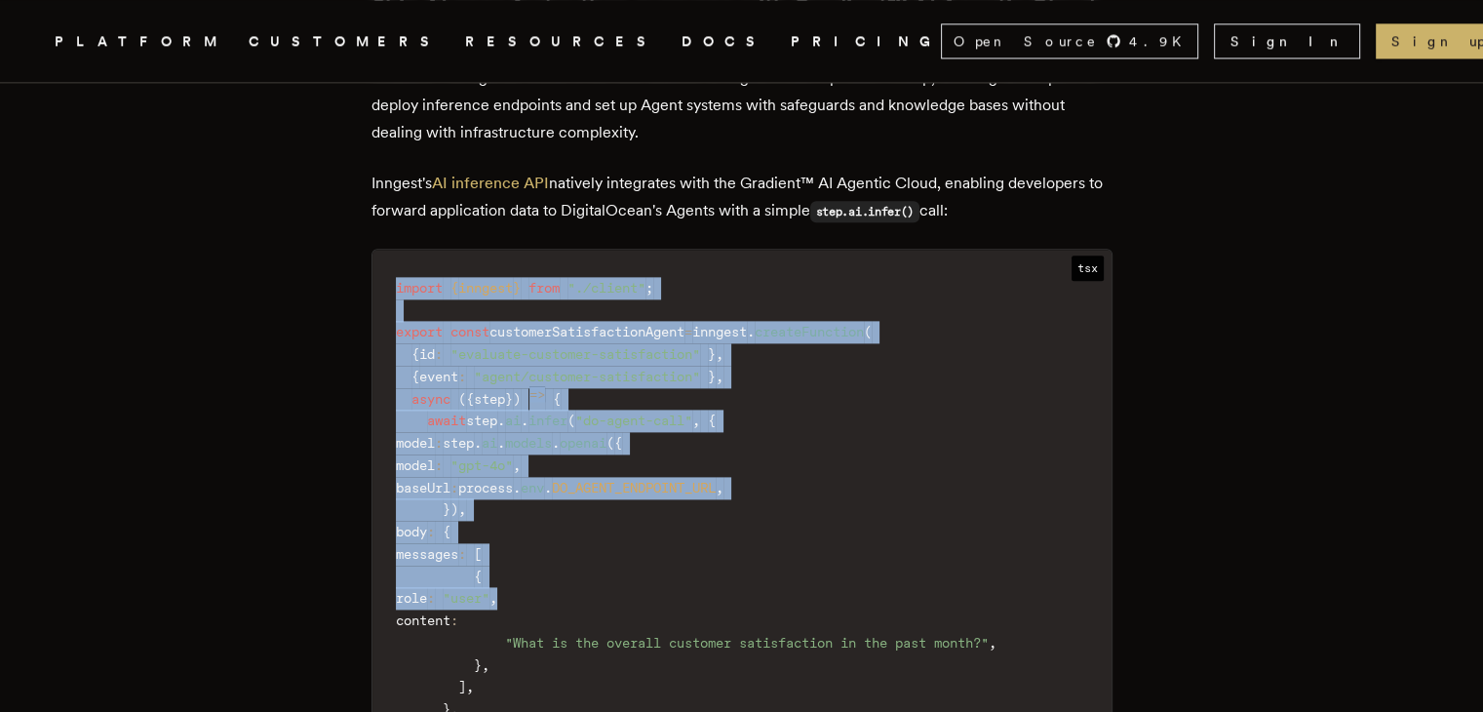
drag, startPoint x: 399, startPoint y: 268, endPoint x: 809, endPoint y: 604, distance: 530.1
click at [809, 604] on code "import { inngest } from "./client" ; export const customerSatisfactionAgent = i…" at bounding box center [741, 531] width 739 height 541
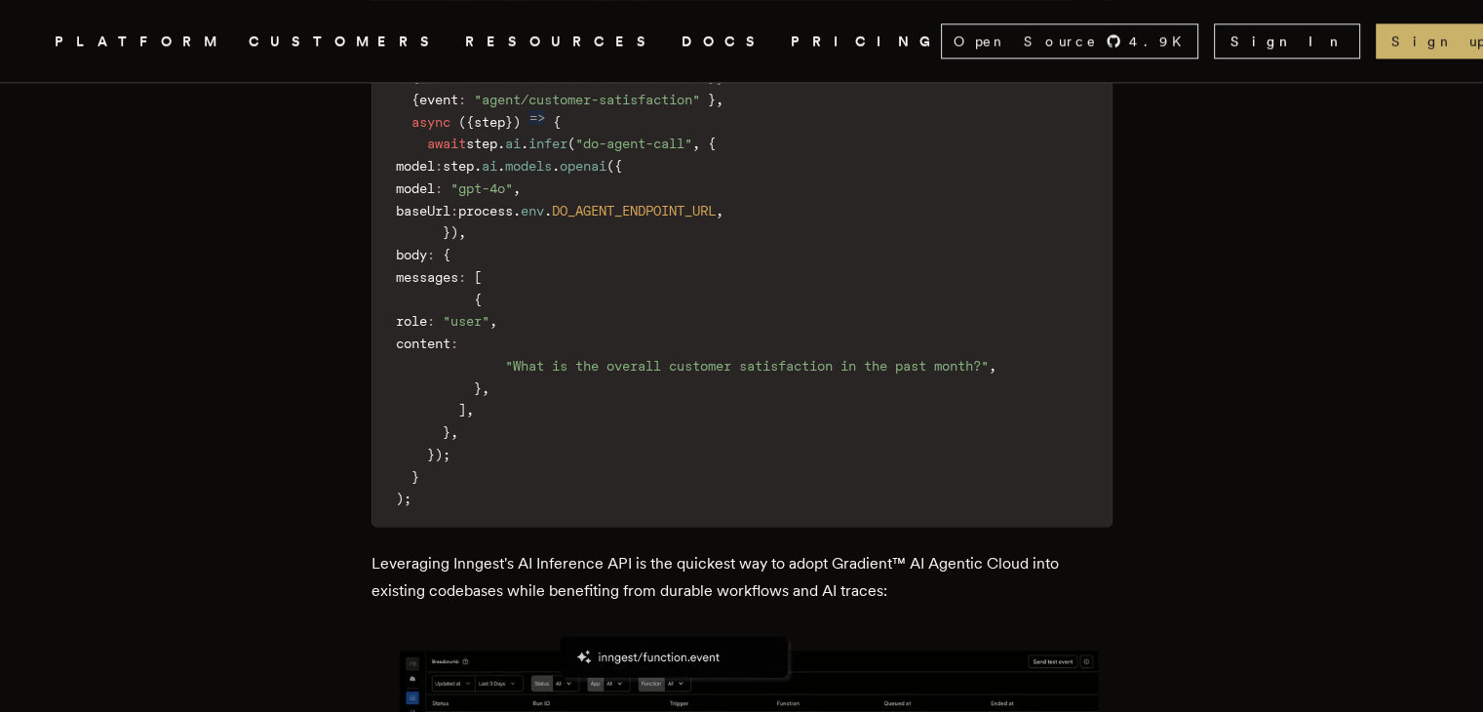
scroll to position [2742, 0]
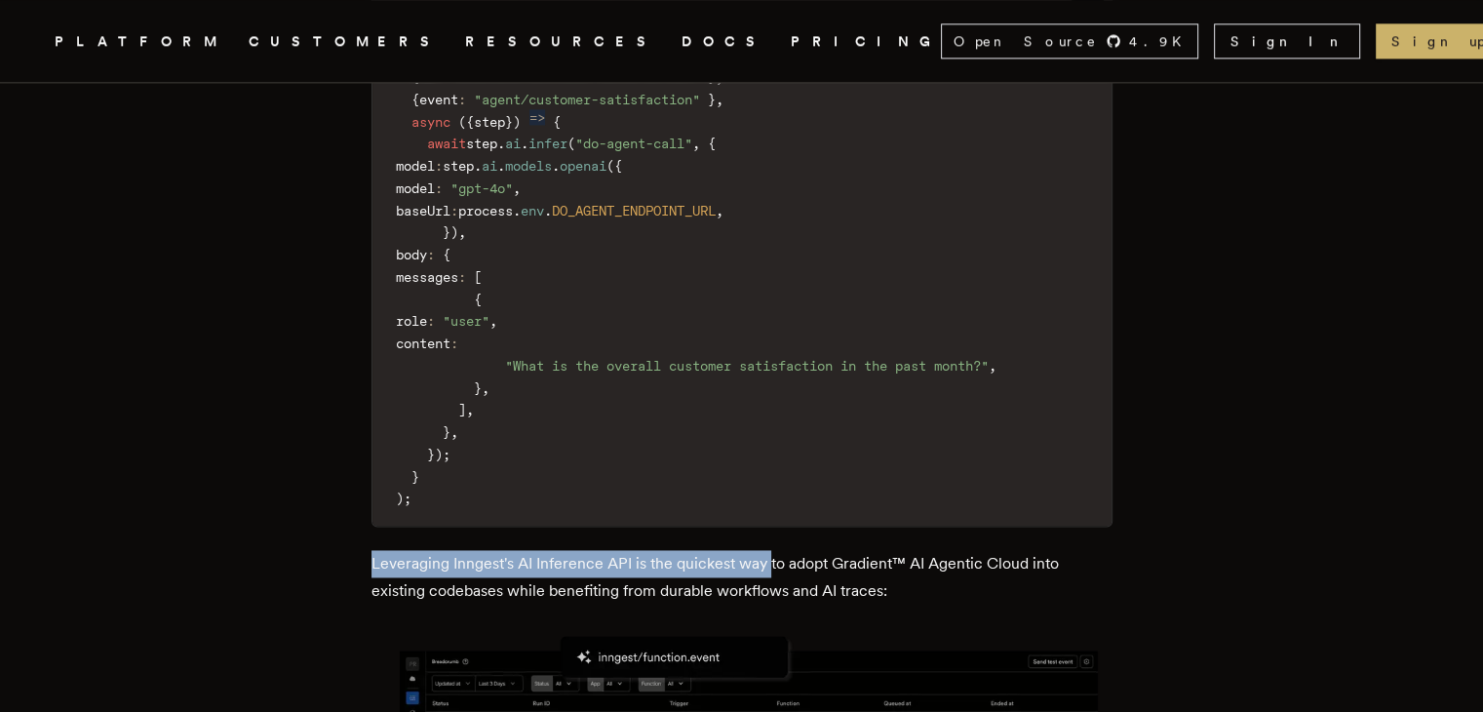
drag, startPoint x: 372, startPoint y: 546, endPoint x: 772, endPoint y: 547, distance: 399.8
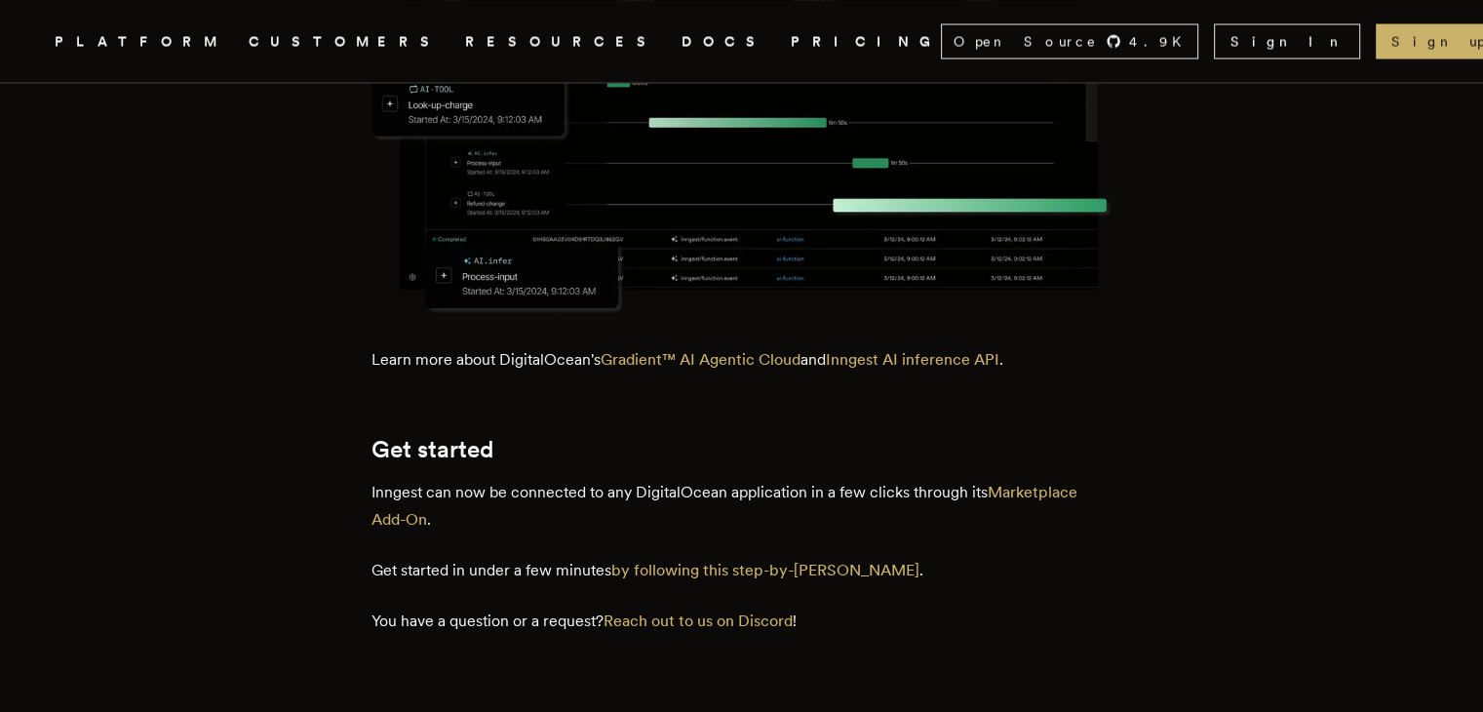
scroll to position [3563, 0]
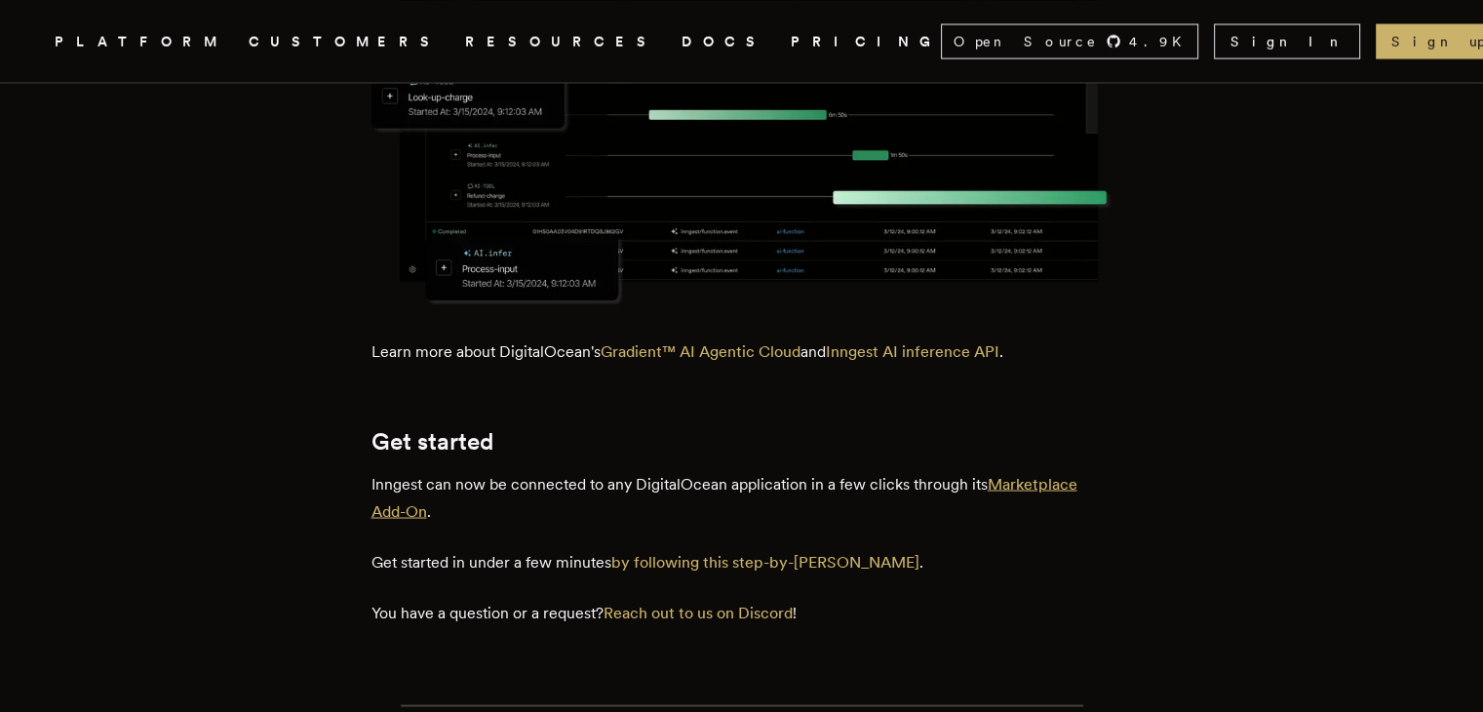
click at [1004, 474] on link "Marketplace Add-On" at bounding box center [725, 497] width 706 height 46
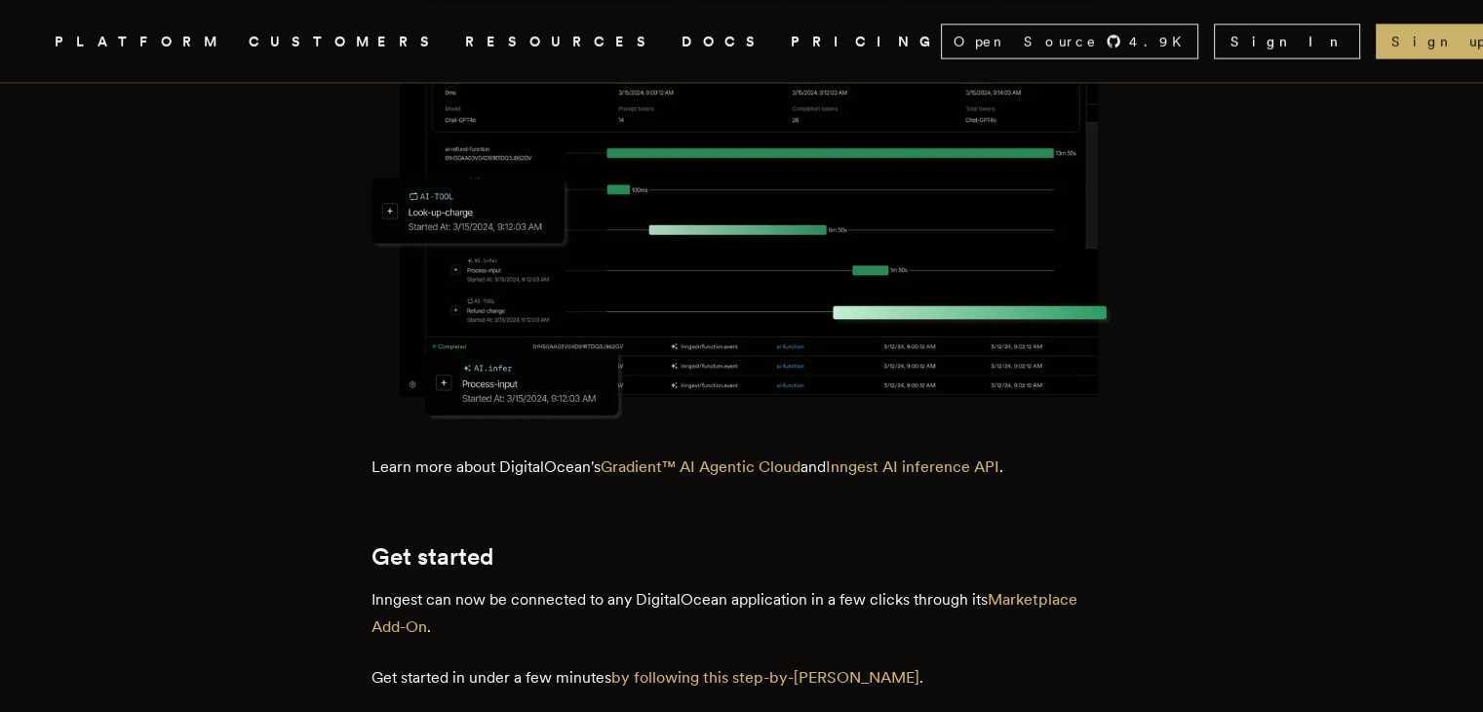
scroll to position [3448, 0]
